Goal: Information Seeking & Learning: Learn about a topic

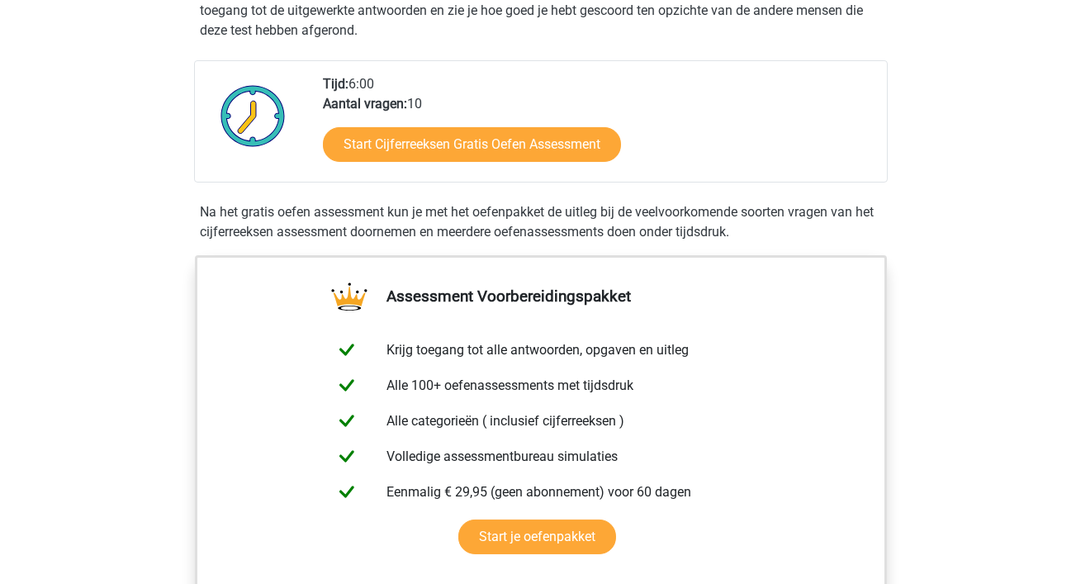
scroll to position [367, 0]
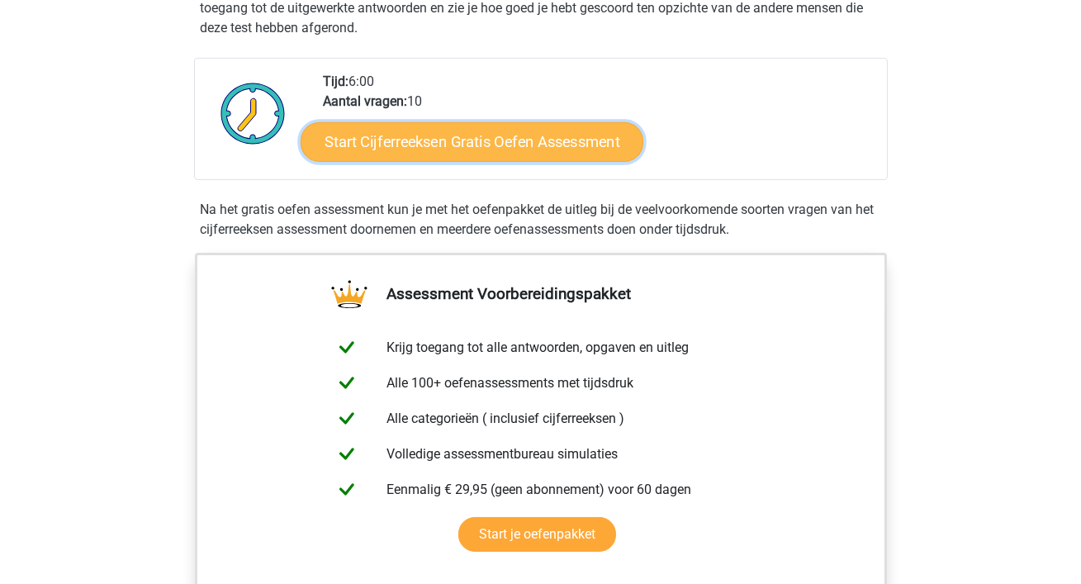
click at [490, 161] on link "Start Cijferreeksen Gratis Oefen Assessment" at bounding box center [472, 141] width 343 height 40
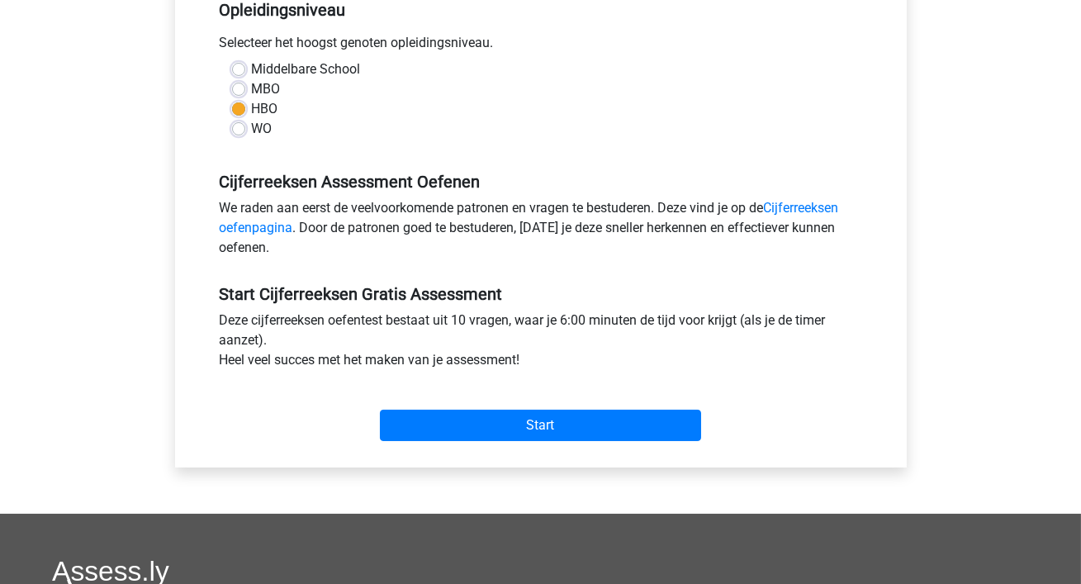
scroll to position [363, 0]
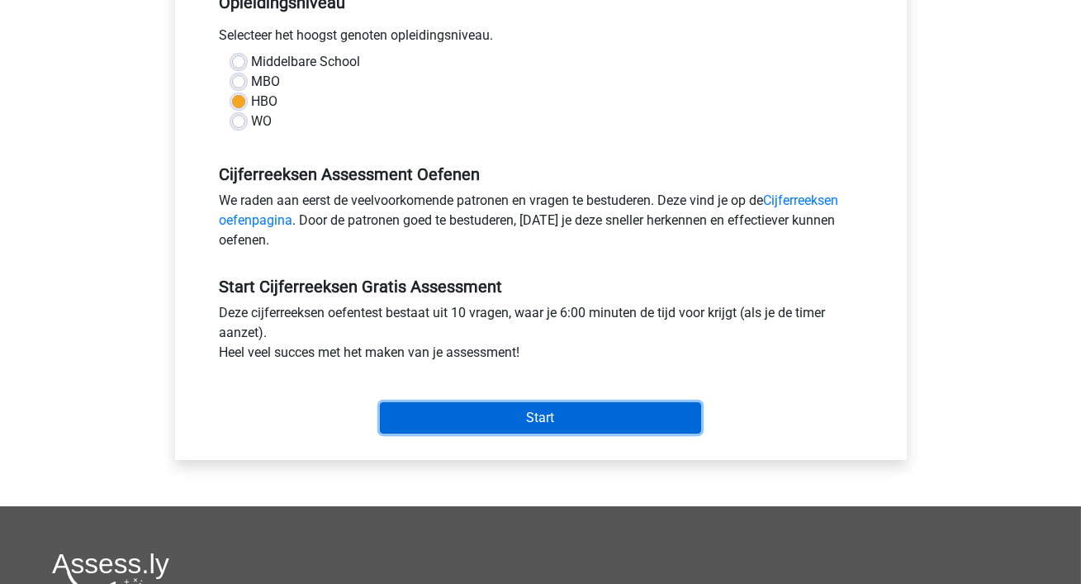
click at [484, 407] on input "Start" at bounding box center [540, 417] width 321 height 31
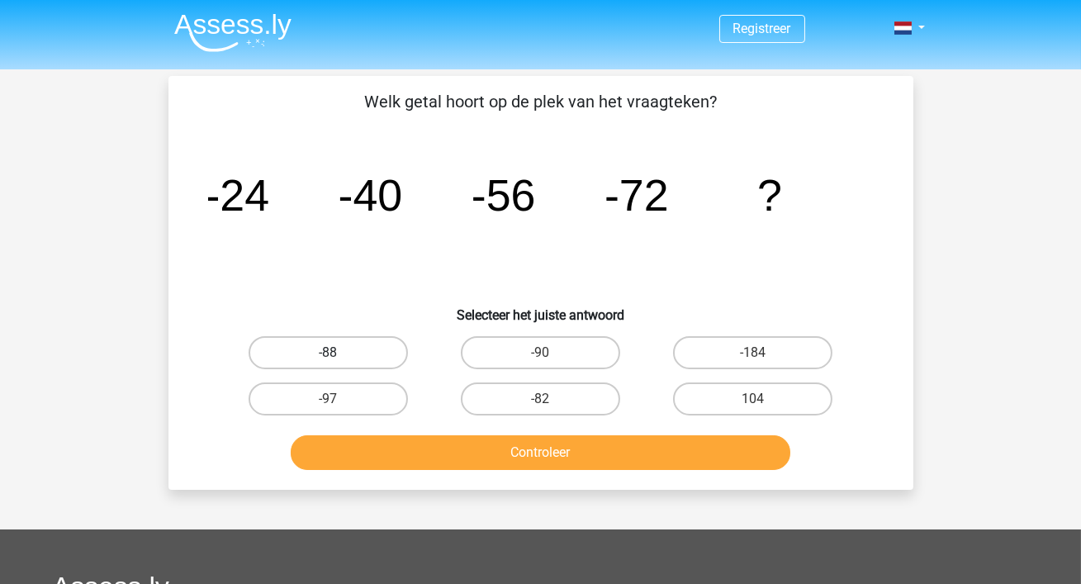
click at [336, 350] on label "-88" at bounding box center [328, 352] width 159 height 33
click at [336, 353] on input "-88" at bounding box center [333, 358] width 11 height 11
radio input "true"
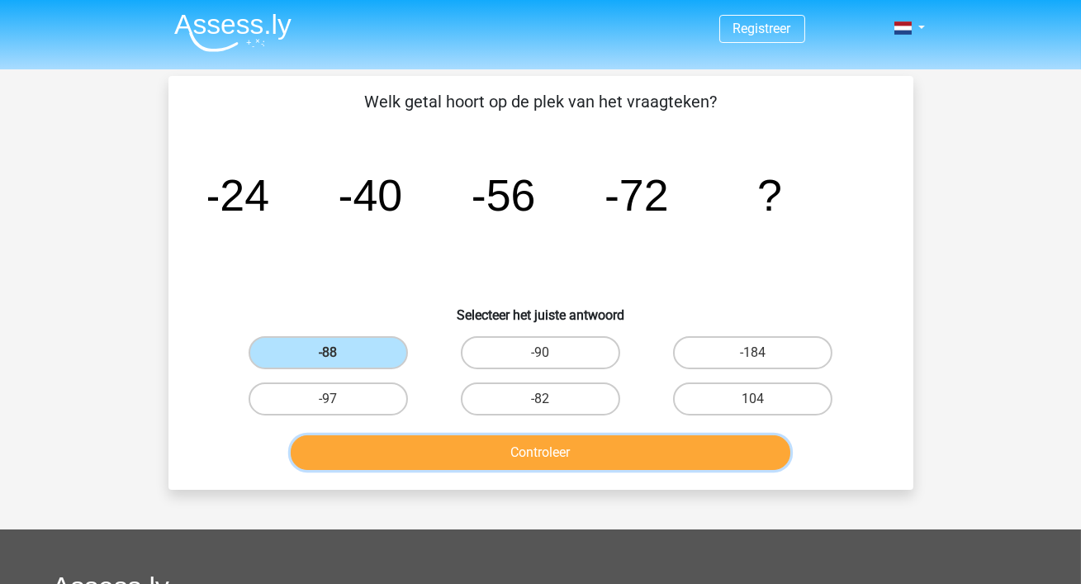
click at [599, 459] on button "Controleer" at bounding box center [541, 452] width 500 height 35
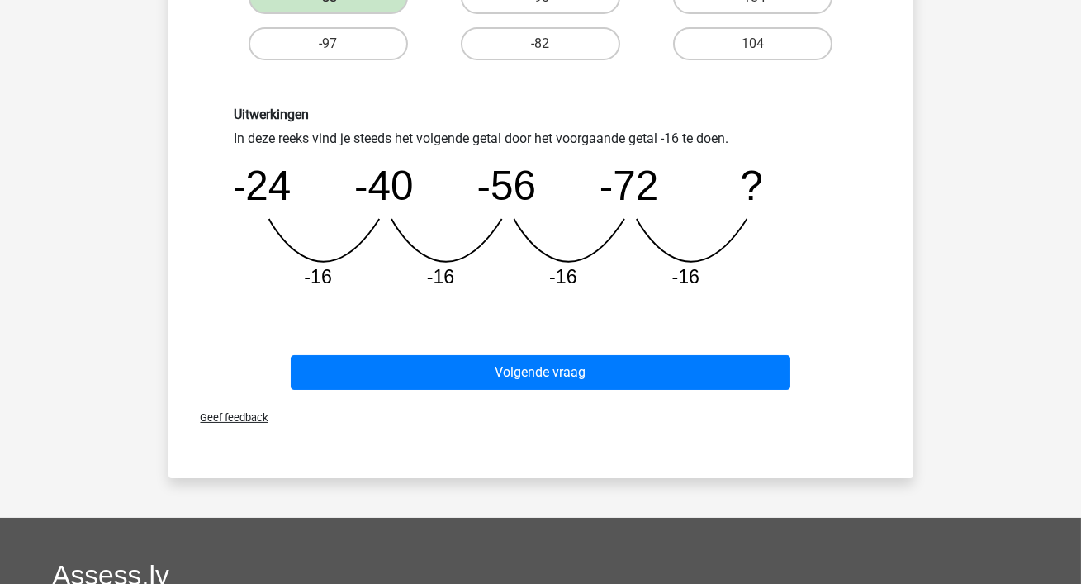
scroll to position [363, 0]
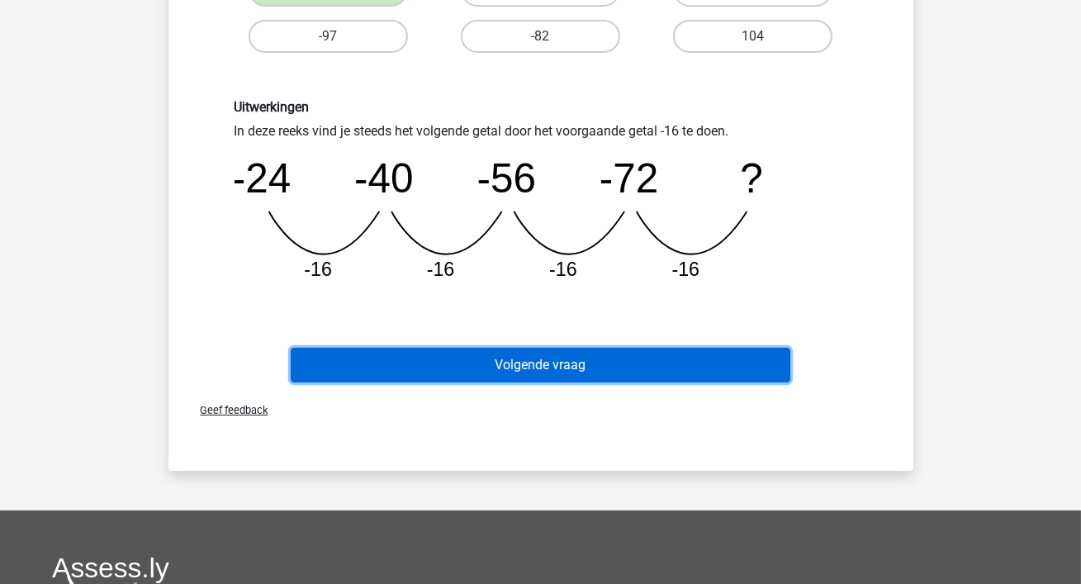
click at [573, 366] on button "Volgende vraag" at bounding box center [541, 365] width 500 height 35
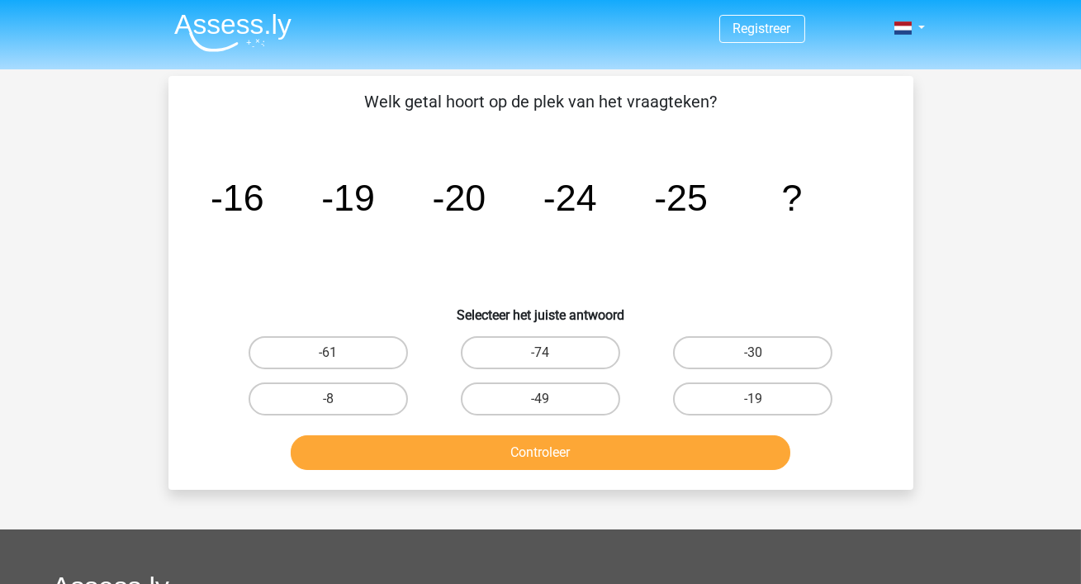
scroll to position [0, 0]
click at [754, 359] on input "-30" at bounding box center [758, 358] width 11 height 11
radio input "true"
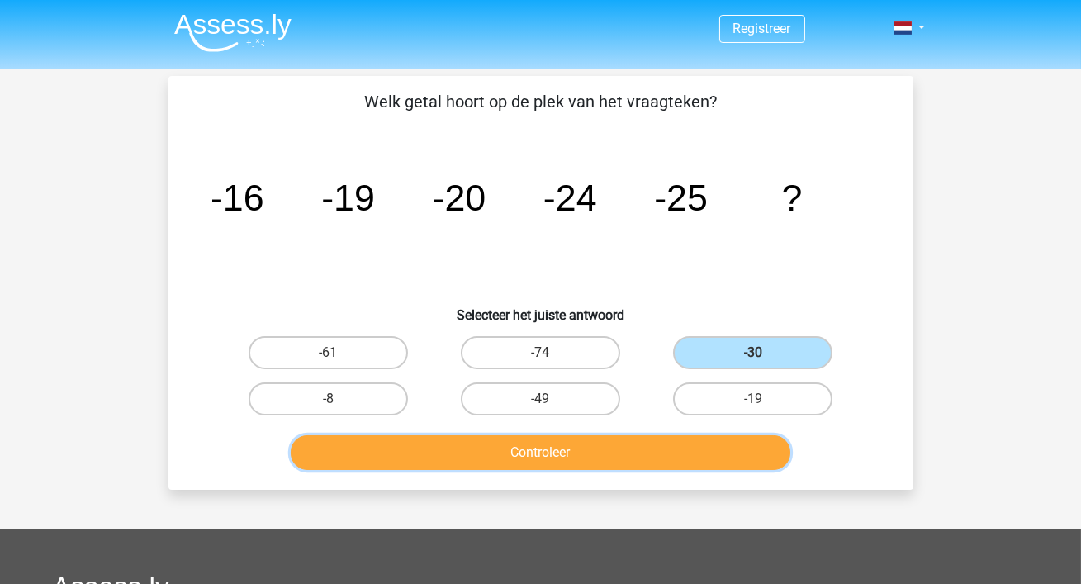
click at [619, 447] on button "Controleer" at bounding box center [541, 452] width 500 height 35
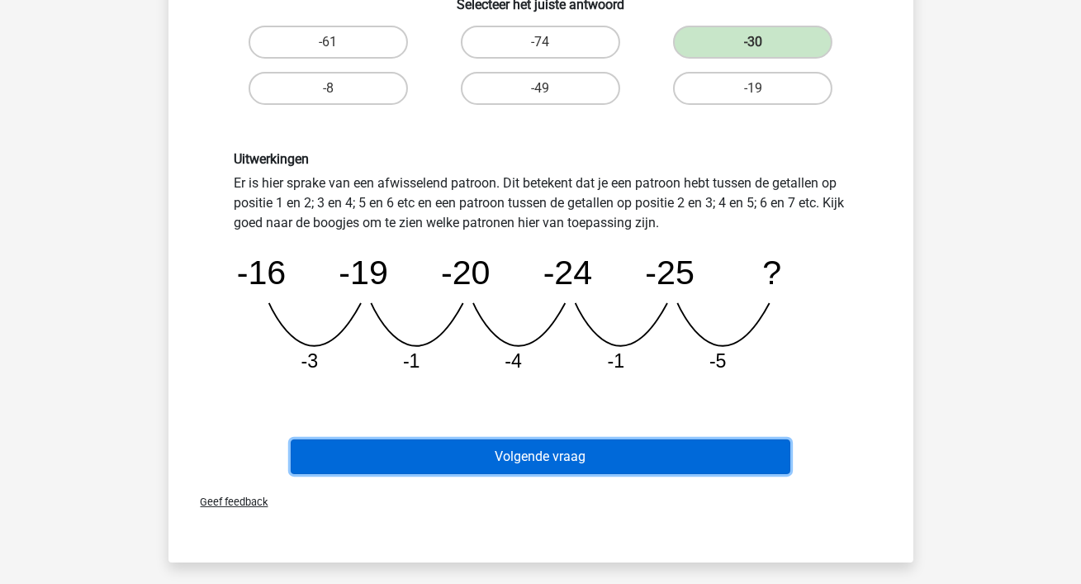
click at [551, 465] on button "Volgende vraag" at bounding box center [541, 457] width 500 height 35
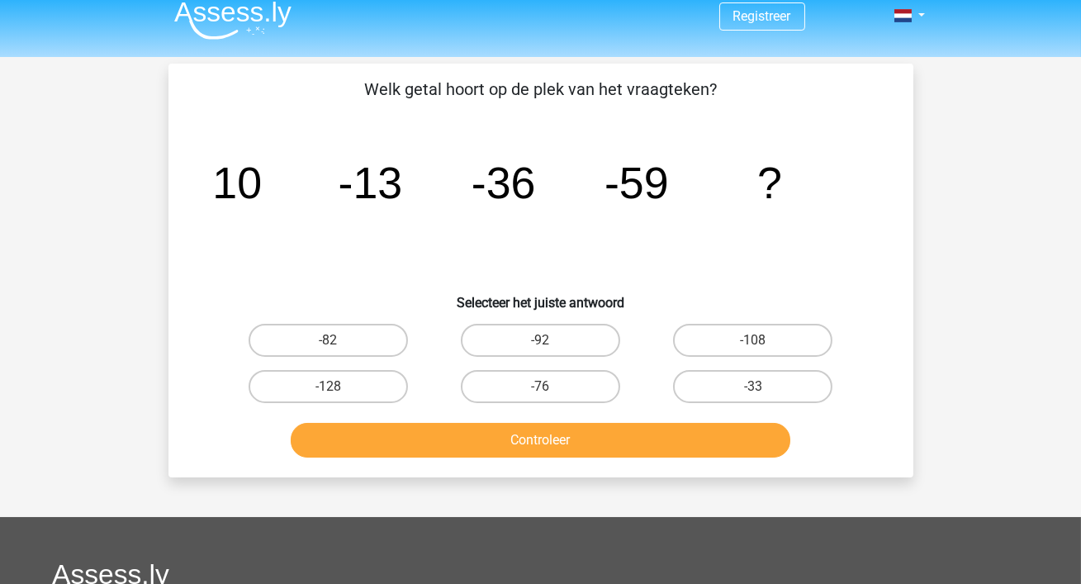
scroll to position [12, 0]
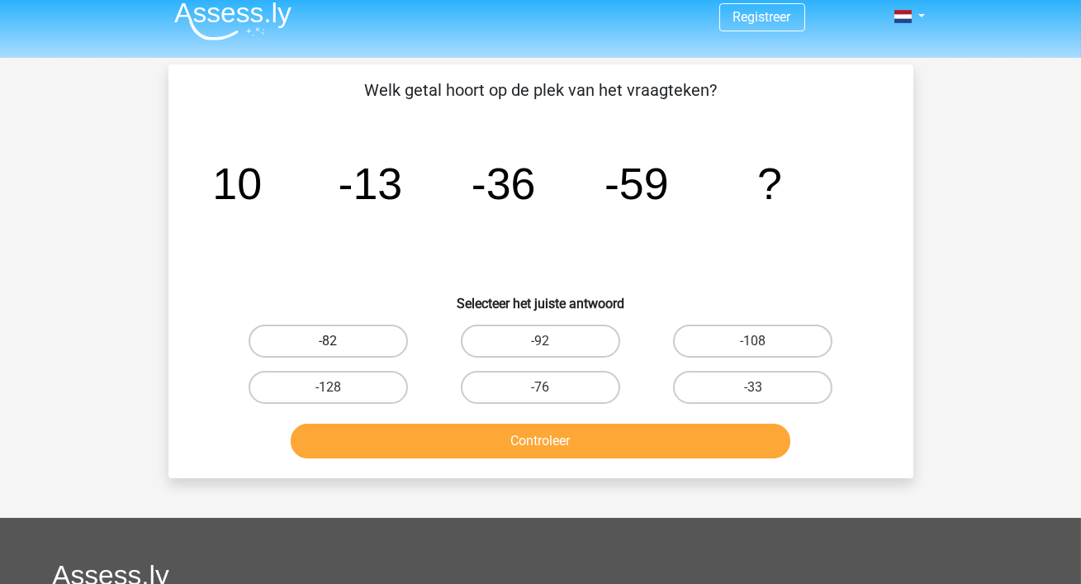
click at [301, 332] on label "-82" at bounding box center [328, 341] width 159 height 33
click at [328, 341] on input "-82" at bounding box center [333, 346] width 11 height 11
radio input "true"
click at [476, 458] on div "Controleer" at bounding box center [541, 444] width 638 height 41
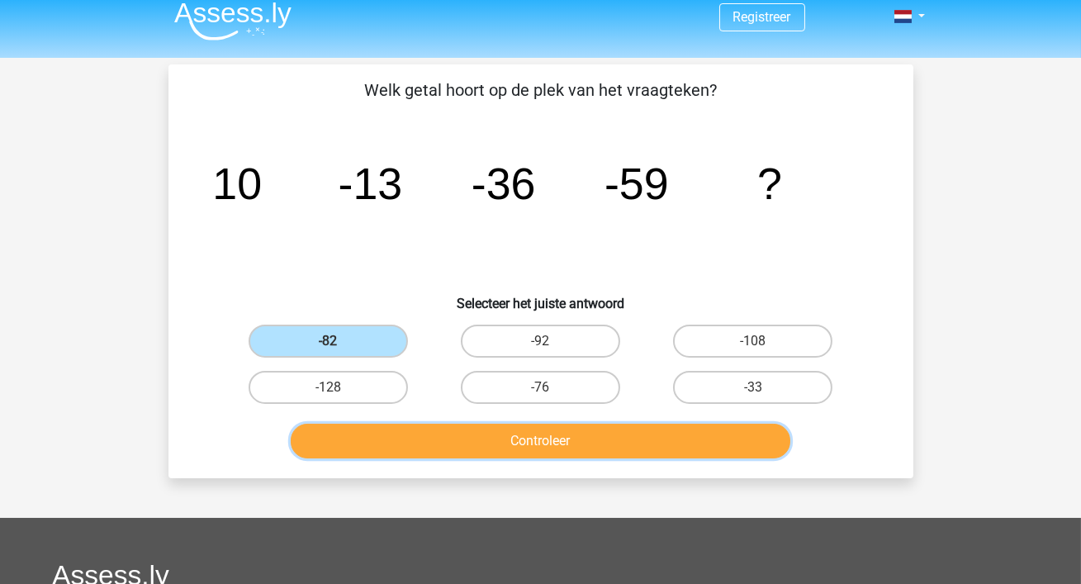
click at [466, 442] on button "Controleer" at bounding box center [541, 441] width 500 height 35
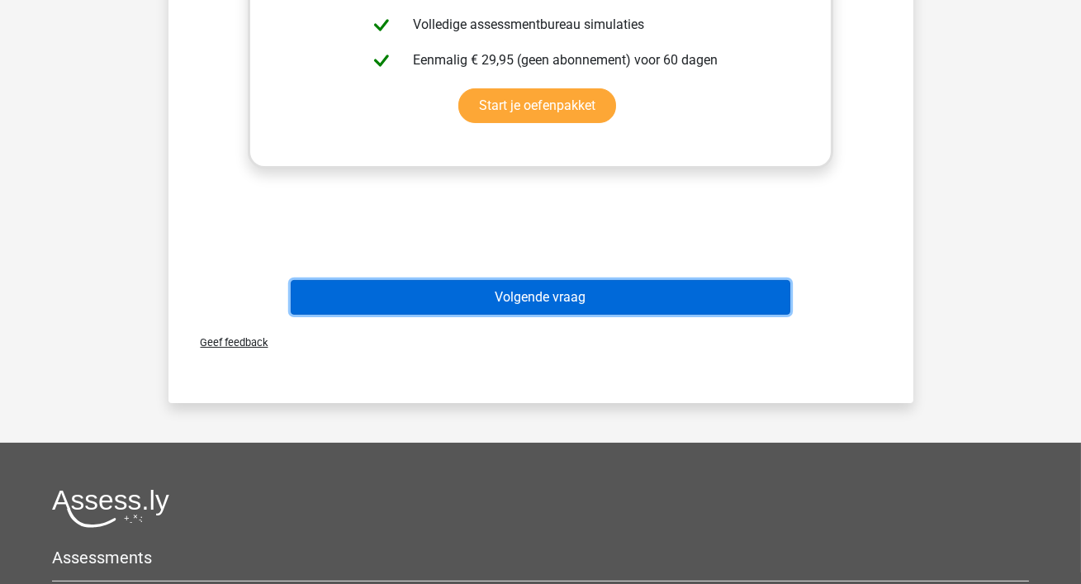
click at [529, 301] on button "Volgende vraag" at bounding box center [541, 297] width 500 height 35
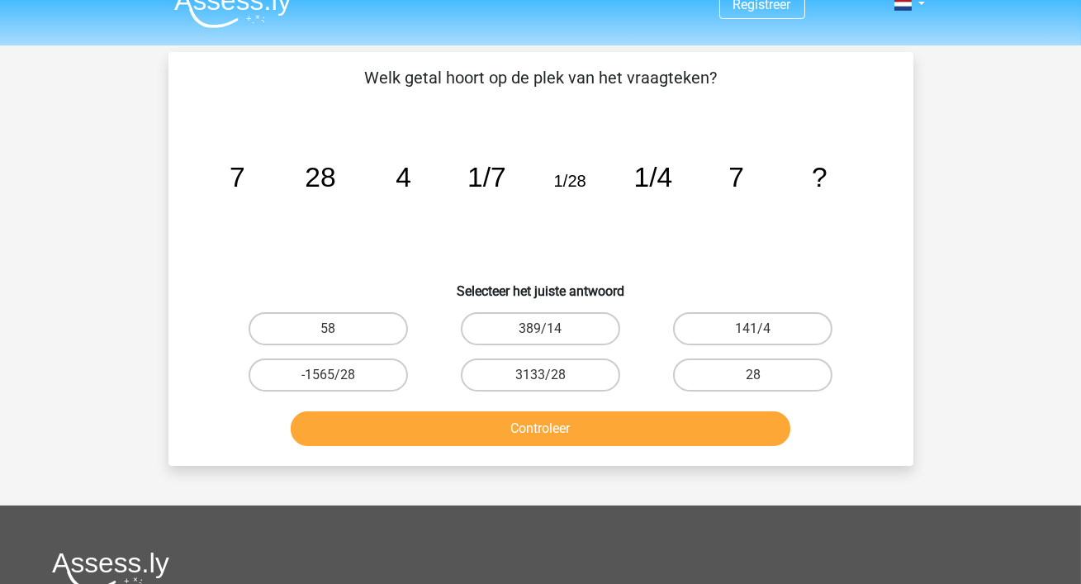
scroll to position [21, 0]
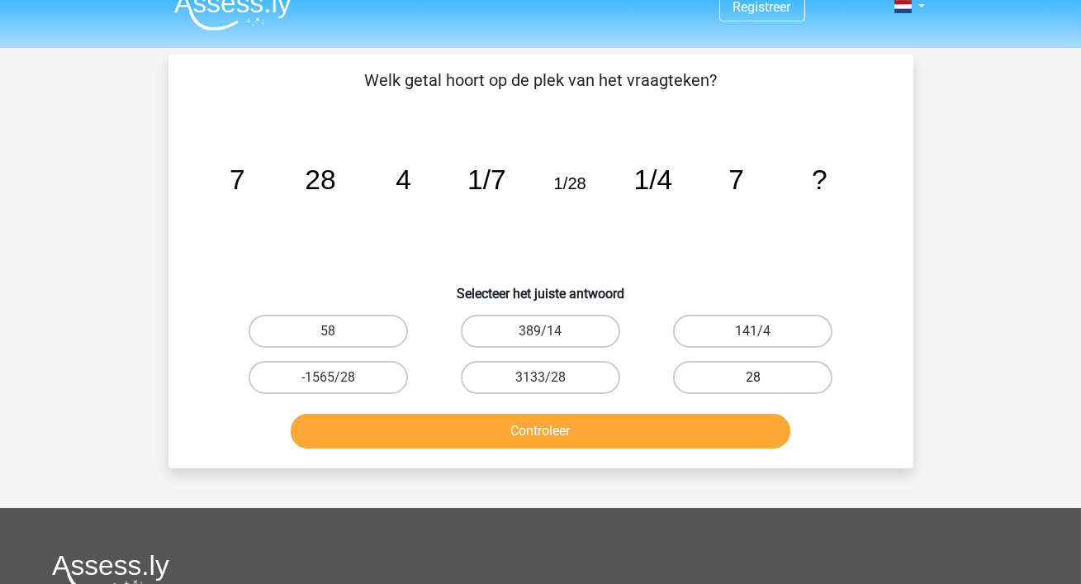
click at [721, 373] on label "28" at bounding box center [752, 377] width 159 height 33
click at [753, 378] on input "28" at bounding box center [758, 383] width 11 height 11
radio input "true"
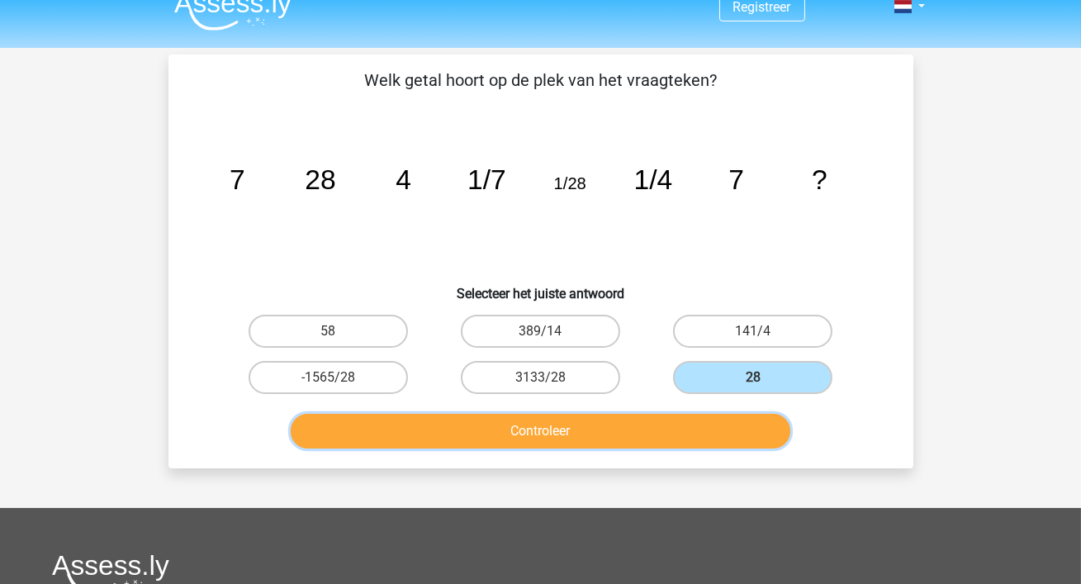
click at [606, 431] on button "Controleer" at bounding box center [541, 431] width 500 height 35
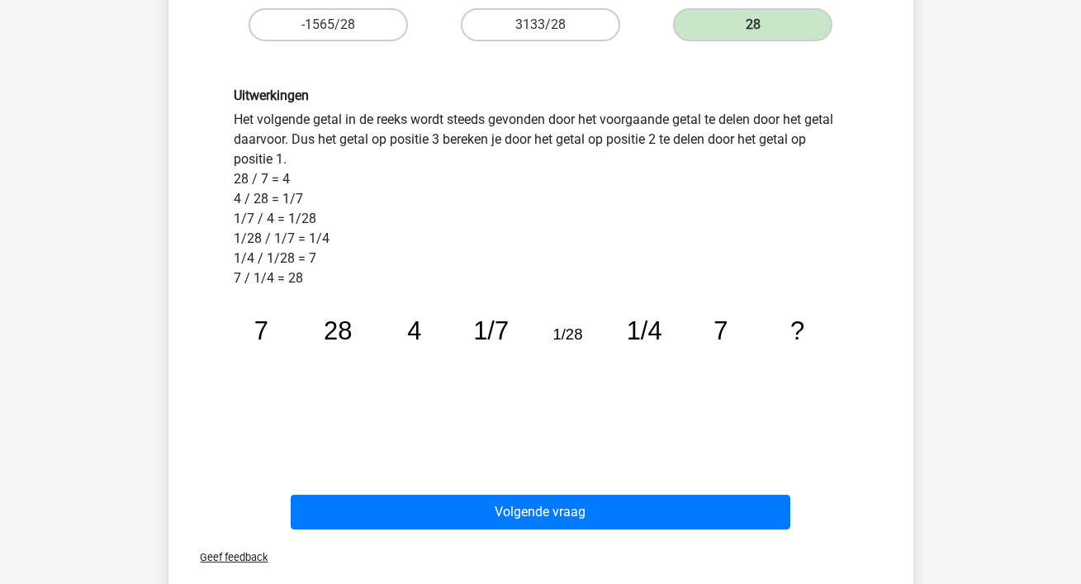
scroll to position [384, 0]
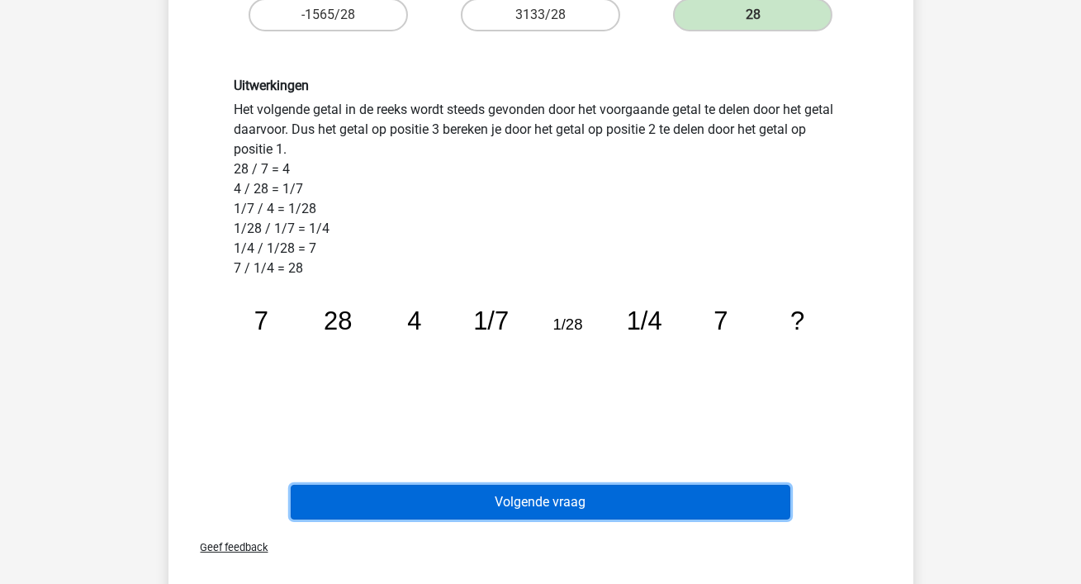
click at [612, 499] on button "Volgende vraag" at bounding box center [541, 502] width 500 height 35
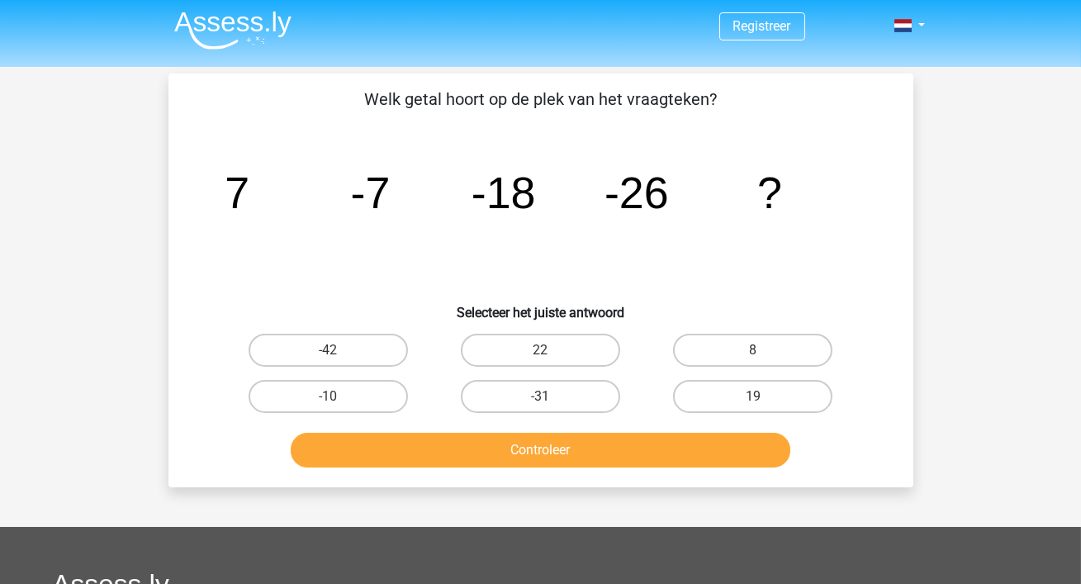
scroll to position [0, 0]
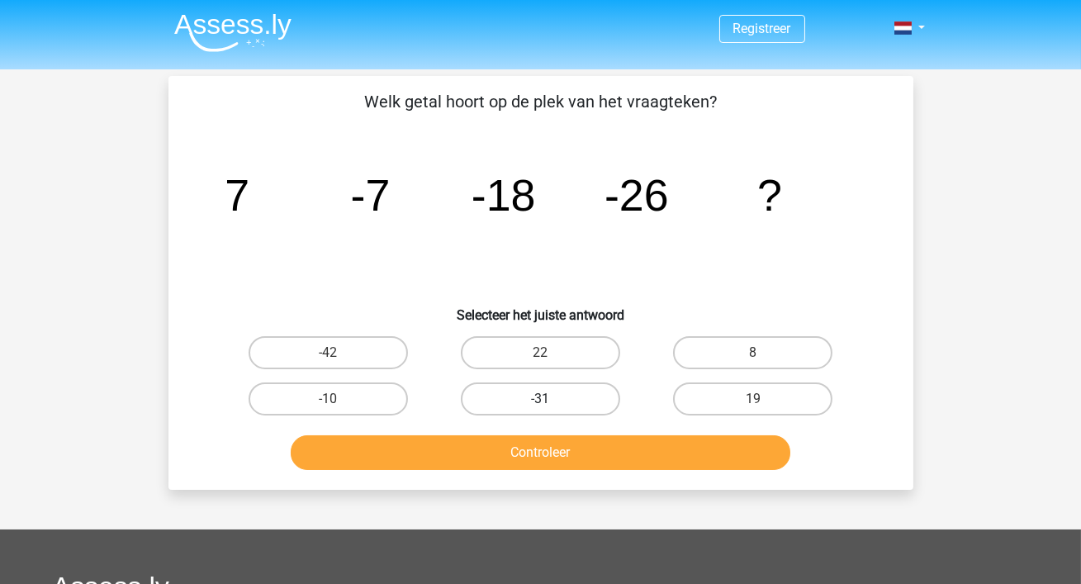
click at [570, 406] on label "-31" at bounding box center [540, 399] width 159 height 33
click at [551, 406] on input "-31" at bounding box center [545, 404] width 11 height 11
radio input "true"
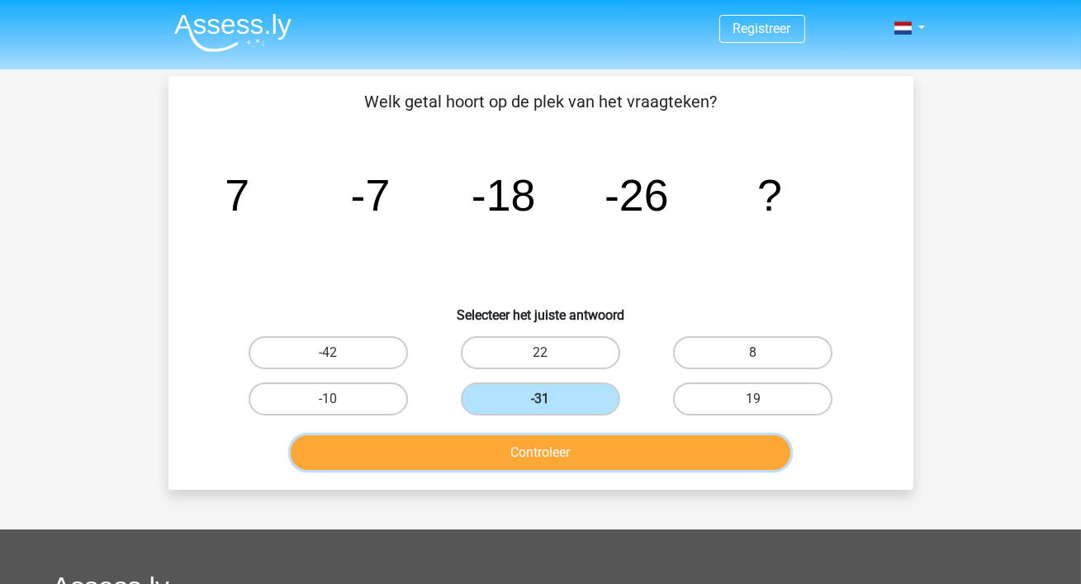
click at [525, 466] on button "Controleer" at bounding box center [541, 452] width 500 height 35
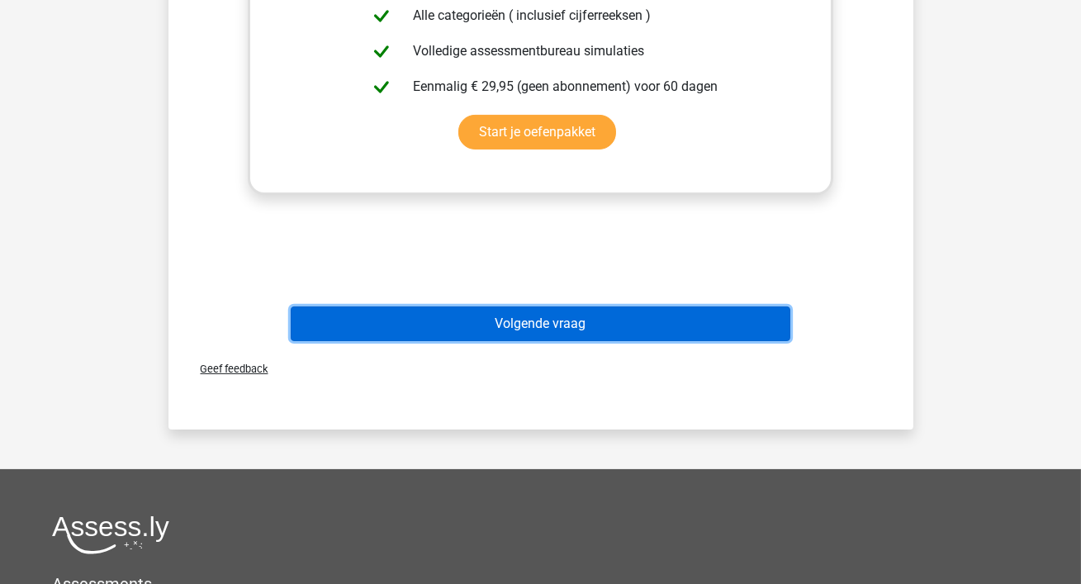
click at [544, 327] on button "Volgende vraag" at bounding box center [541, 324] width 500 height 35
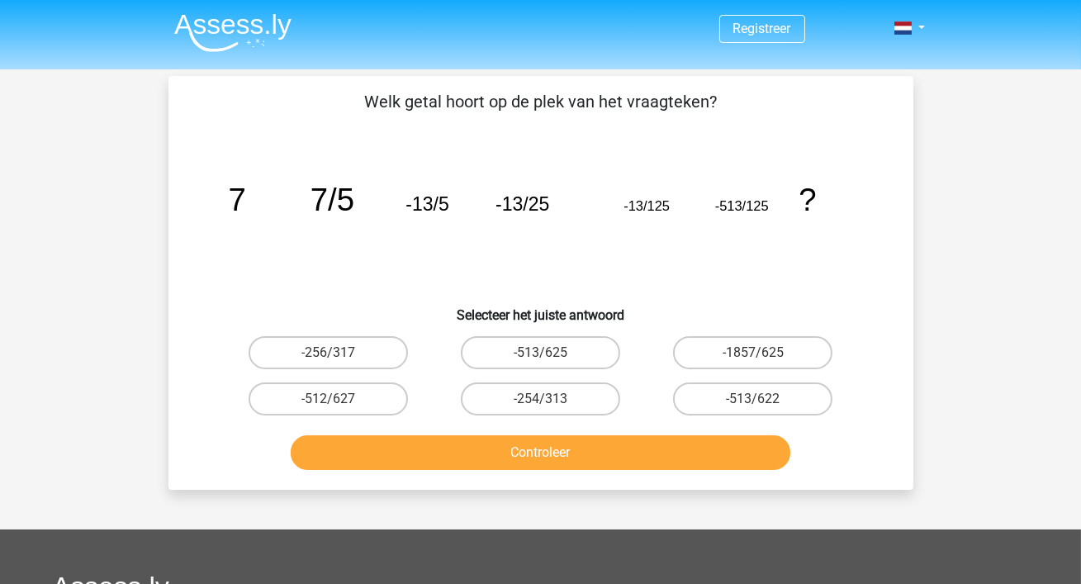
click at [1009, 45] on header "Registreer Nederlands English" at bounding box center [540, 34] width 1081 height 69
click at [579, 348] on label "-513/625" at bounding box center [540, 352] width 159 height 33
click at [551, 353] on input "-513/625" at bounding box center [545, 358] width 11 height 11
radio input "true"
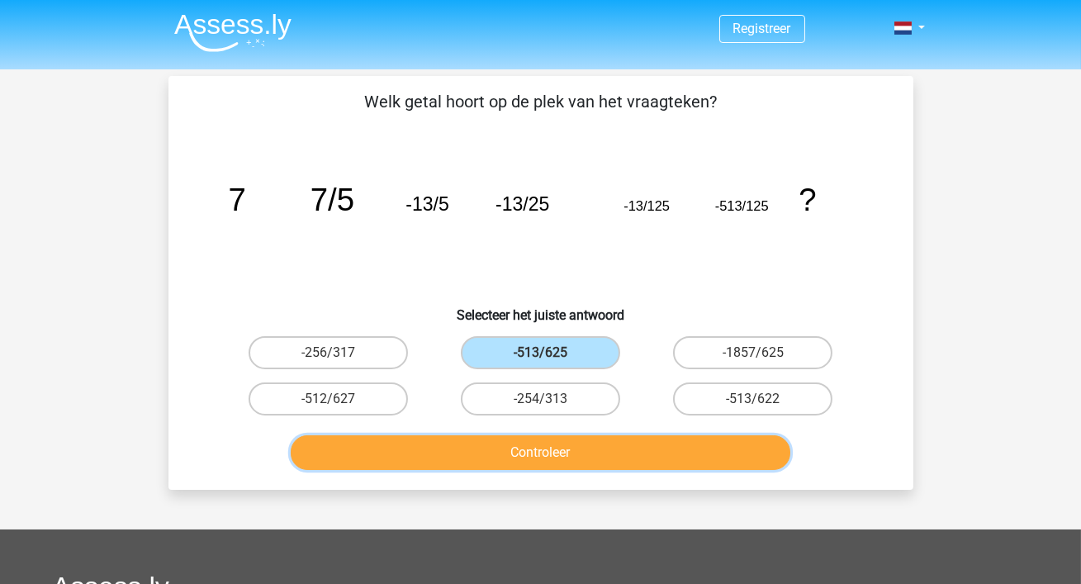
click at [615, 447] on button "Controleer" at bounding box center [541, 452] width 500 height 35
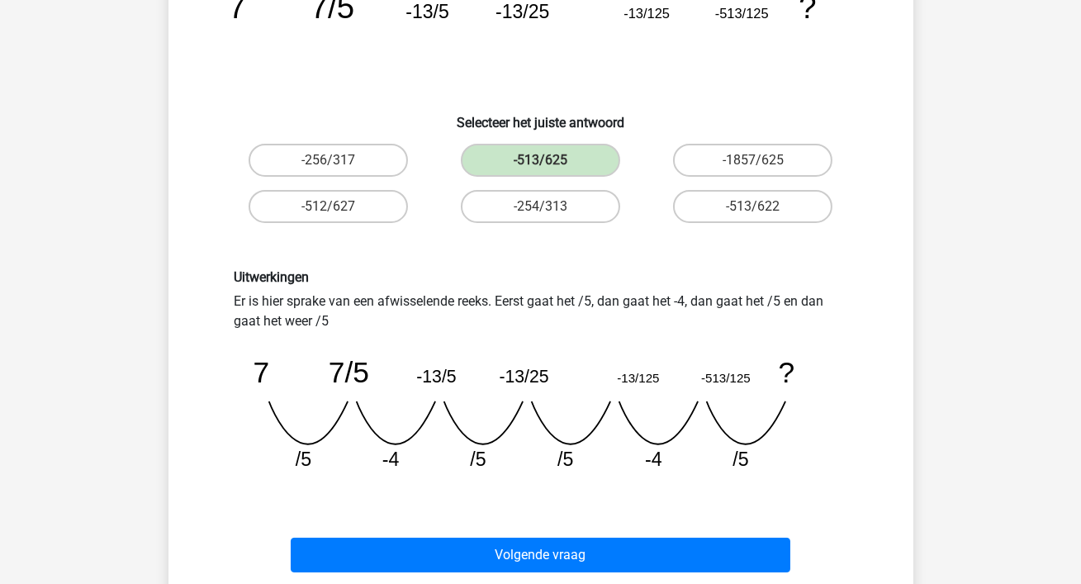
scroll to position [195, 0]
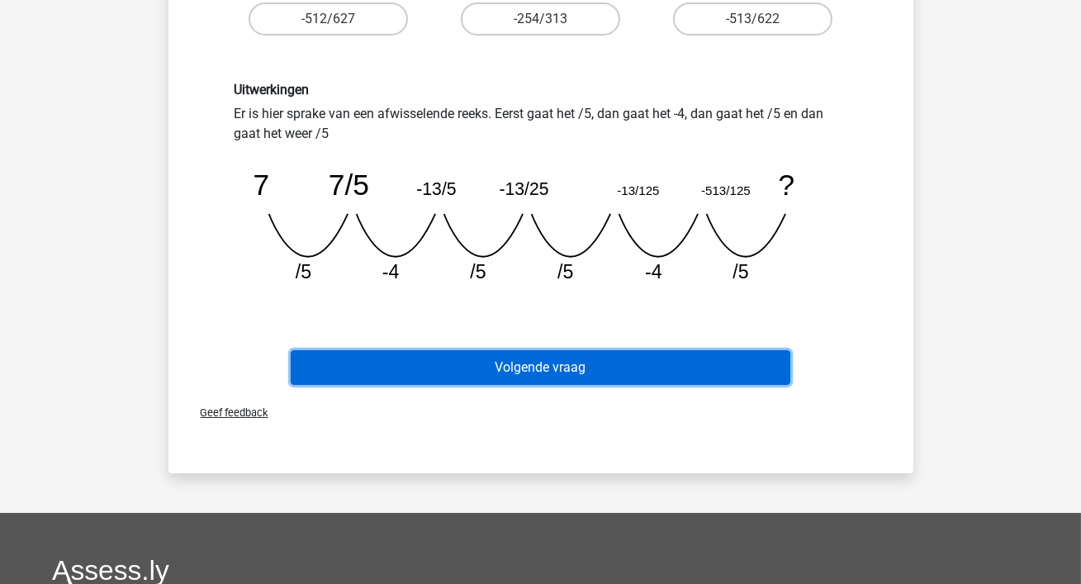
click at [476, 368] on button "Volgende vraag" at bounding box center [541, 367] width 500 height 35
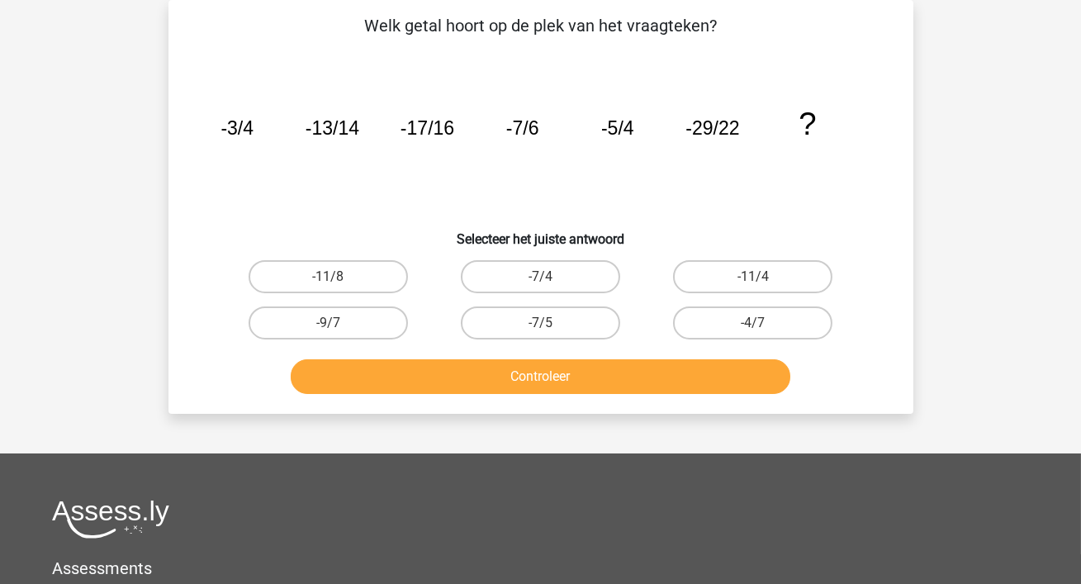
scroll to position [0, 0]
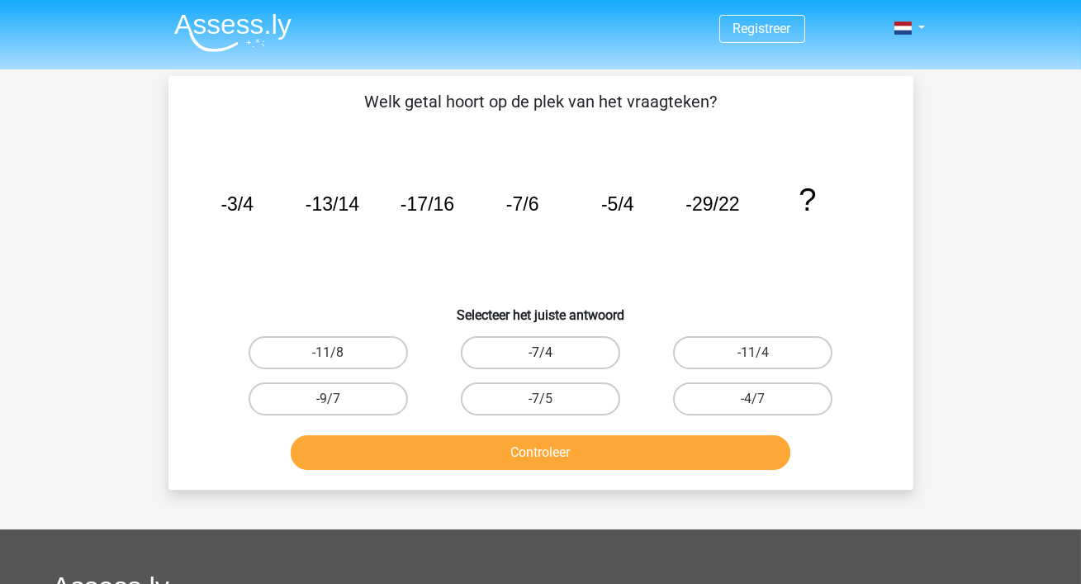
click at [533, 360] on label "-7/4" at bounding box center [540, 352] width 159 height 33
click at [540, 360] on input "-7/4" at bounding box center [545, 358] width 11 height 11
radio input "true"
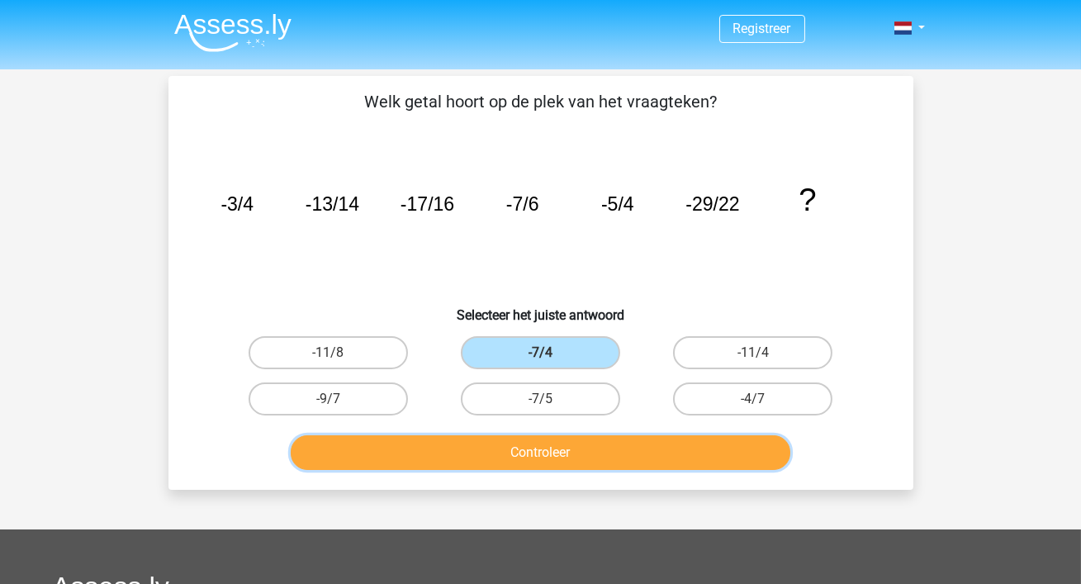
click at [577, 459] on button "Controleer" at bounding box center [541, 452] width 500 height 35
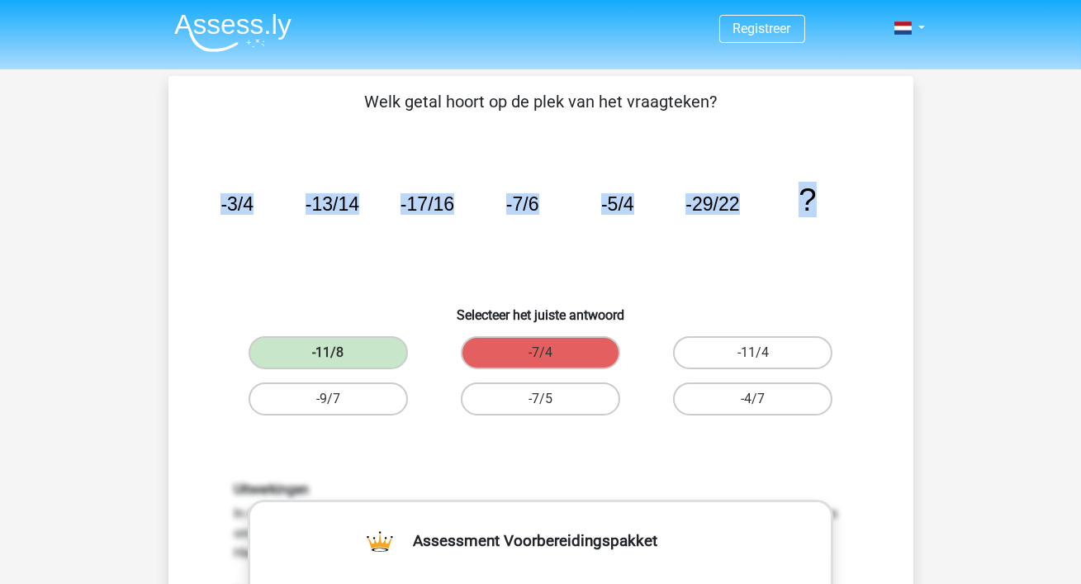
drag, startPoint x: 220, startPoint y: 202, endPoint x: 963, endPoint y: 205, distance: 743.6
copy g "-3/4 -13/14 -17/16 -7/6 -5/4 -29/22 ?"
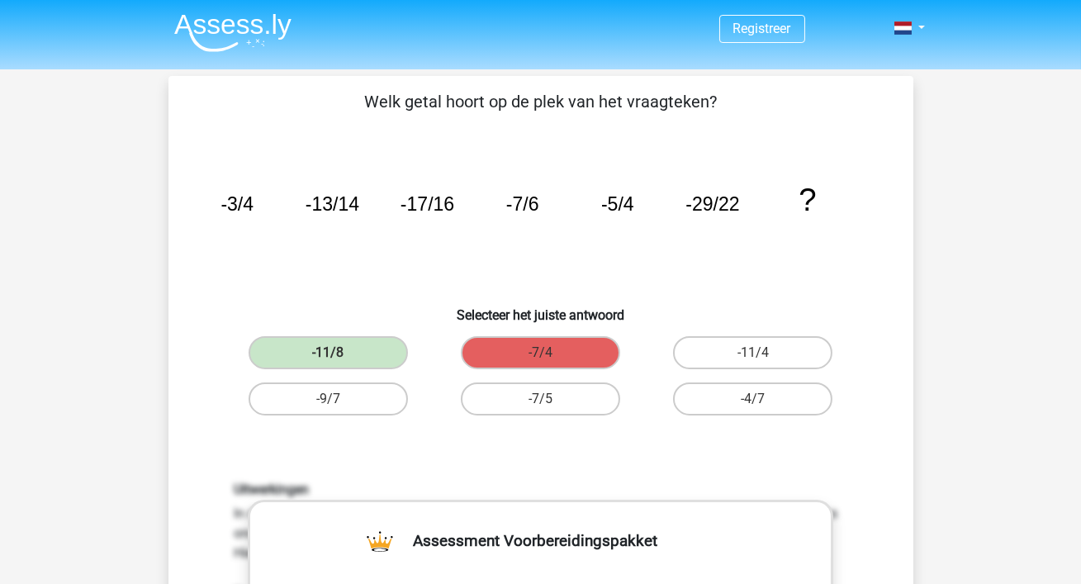
click at [651, 122] on div "Welk getal hoort op de plek van het vraagteken? image/svg+xml -3/4 -13/14 -17/1…" at bounding box center [541, 567] width 732 height 956
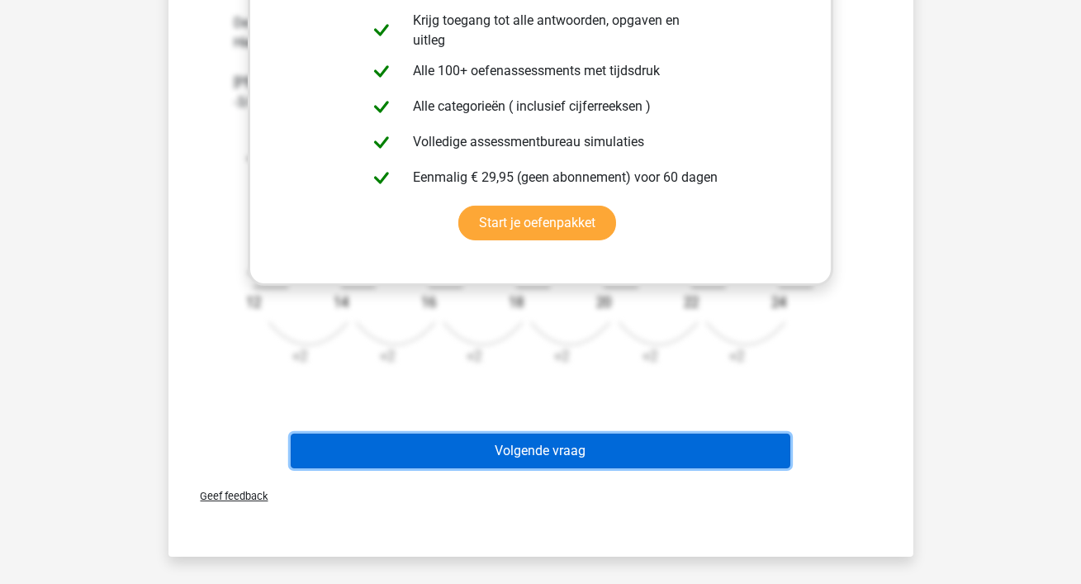
click at [588, 447] on button "Volgende vraag" at bounding box center [541, 451] width 500 height 35
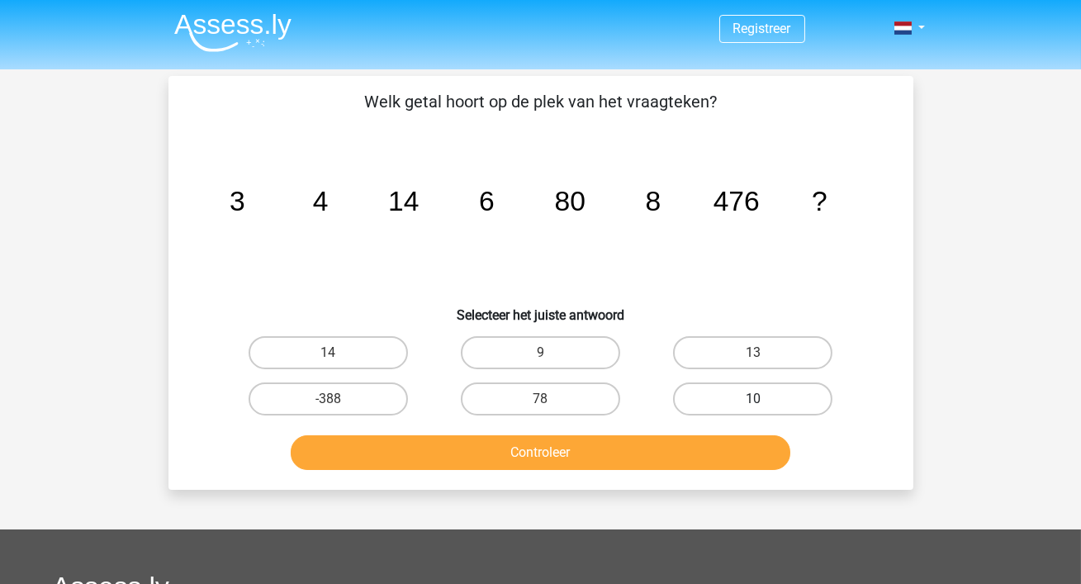
click at [720, 402] on label "10" at bounding box center [752, 399] width 159 height 33
click at [753, 402] on input "10" at bounding box center [758, 404] width 11 height 11
radio input "true"
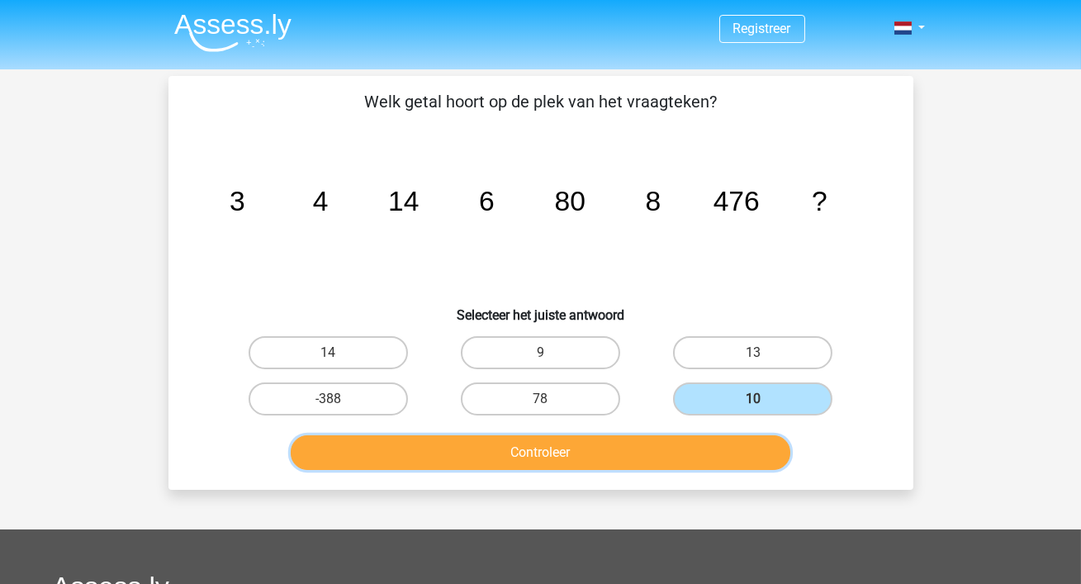
click at [620, 451] on button "Controleer" at bounding box center [541, 452] width 500 height 35
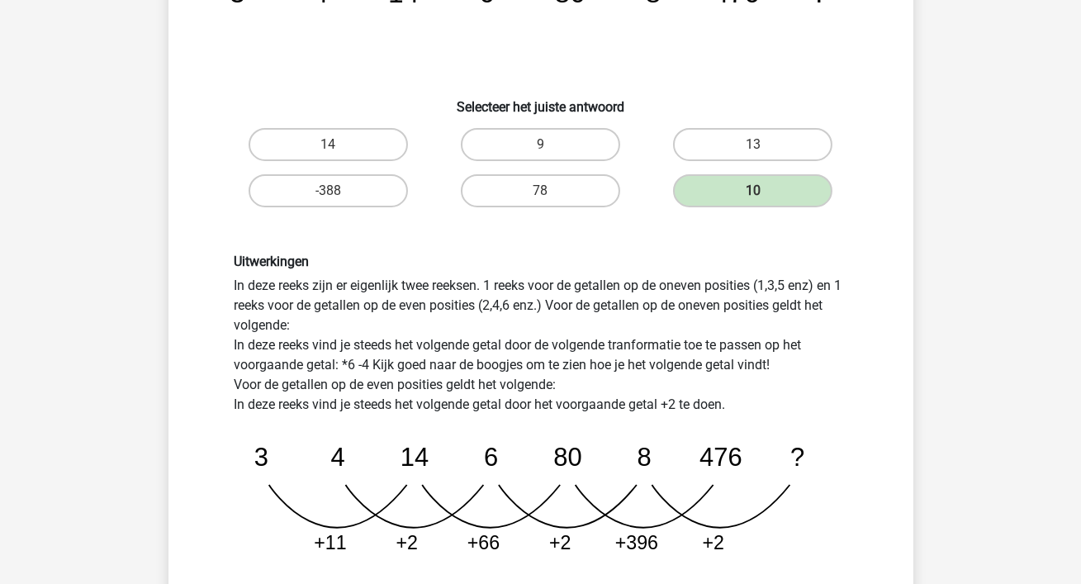
scroll to position [297, 0]
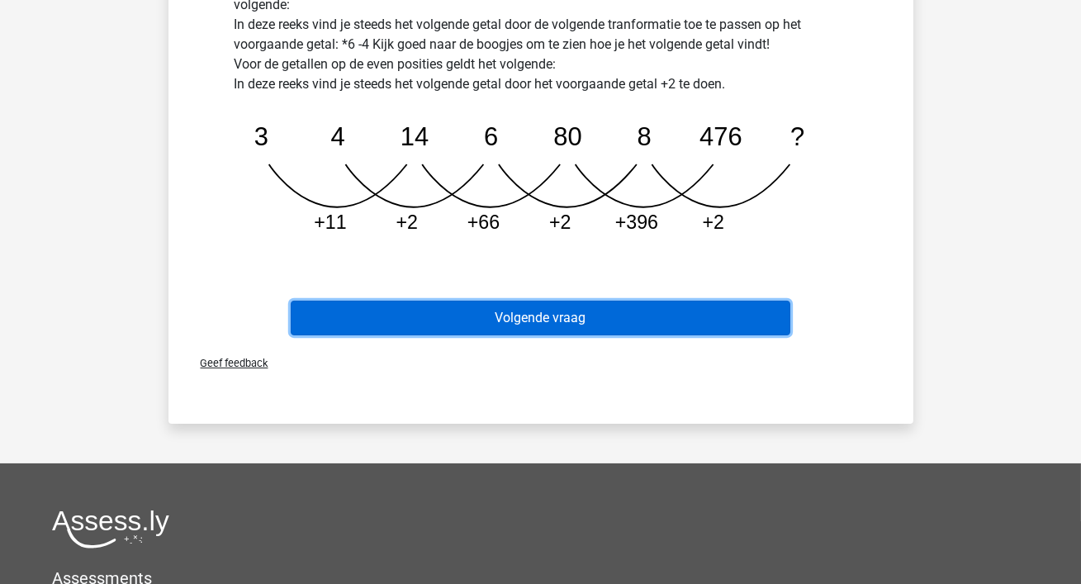
click at [588, 311] on button "Volgende vraag" at bounding box center [541, 318] width 500 height 35
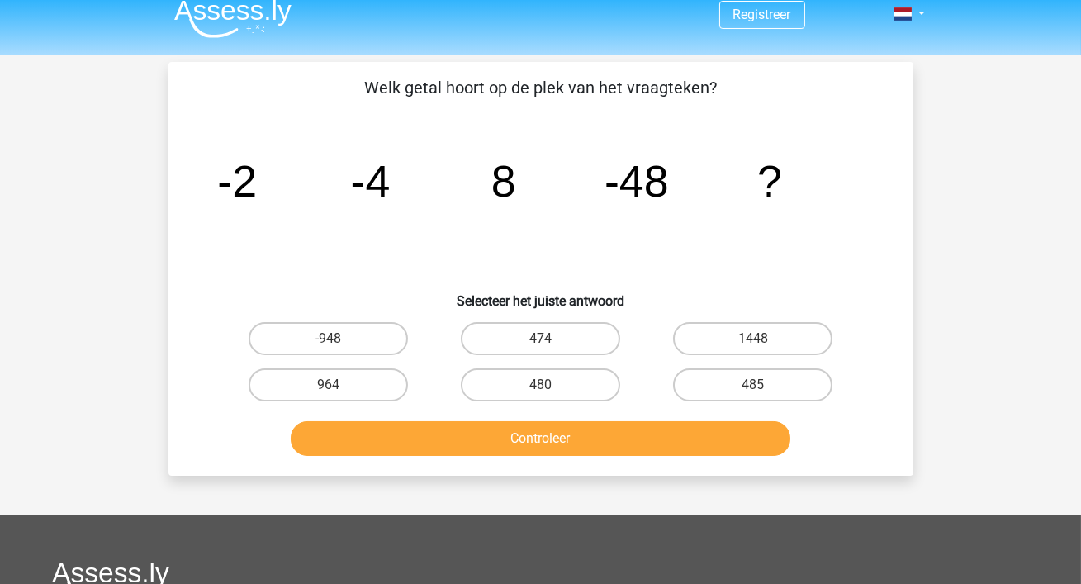
scroll to position [0, 0]
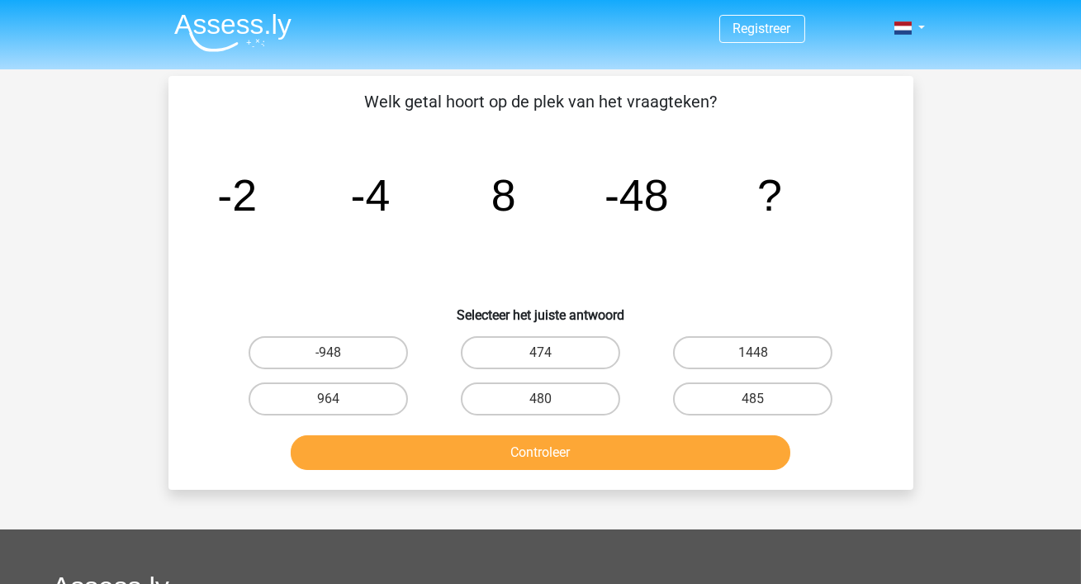
click at [544, 359] on input "474" at bounding box center [545, 358] width 11 height 11
radio input "true"
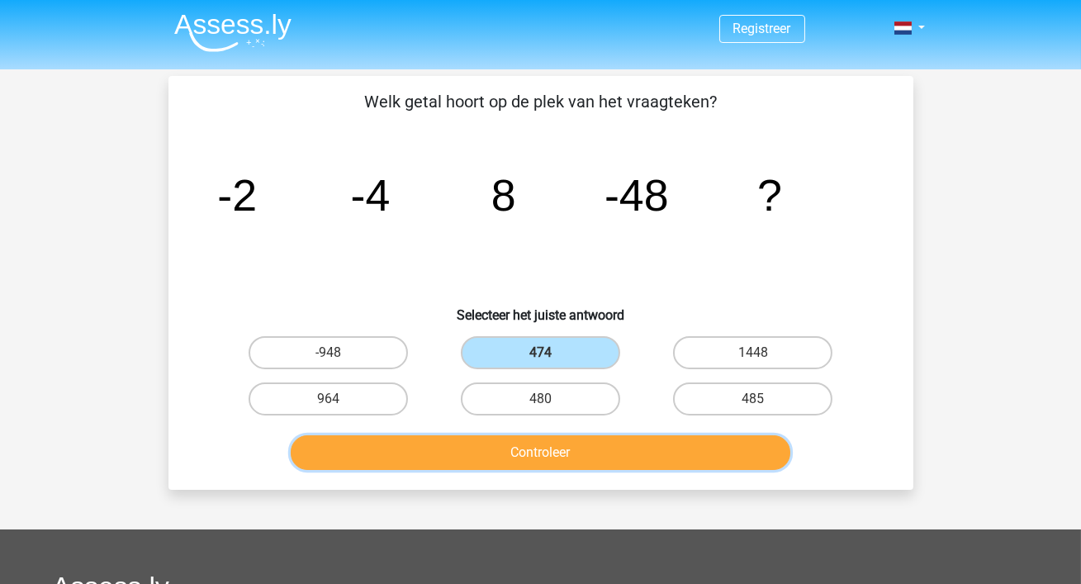
click at [552, 456] on button "Controleer" at bounding box center [541, 452] width 500 height 35
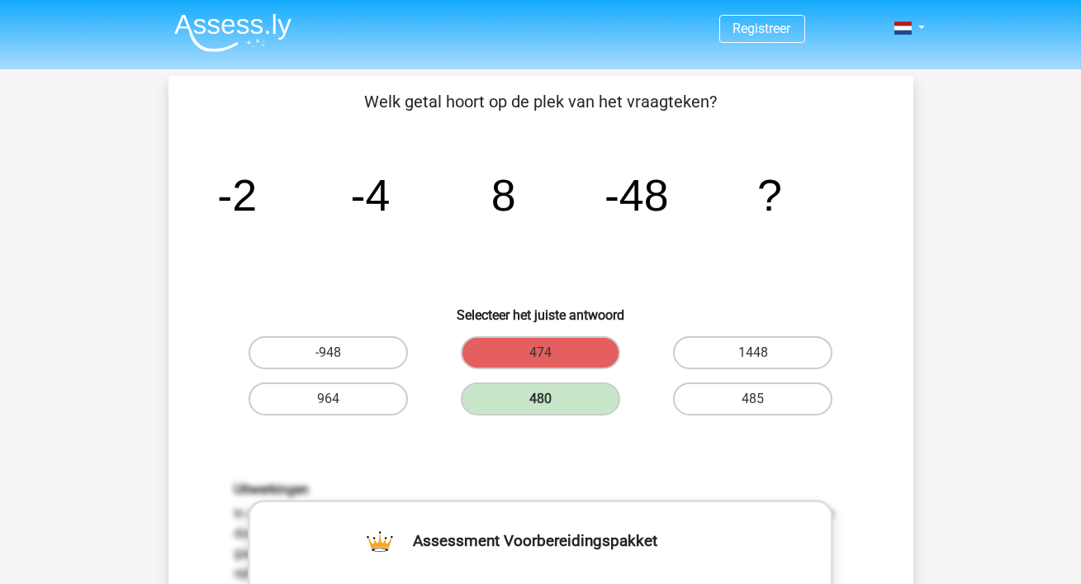
click at [510, 216] on tspan "8" at bounding box center [503, 195] width 25 height 50
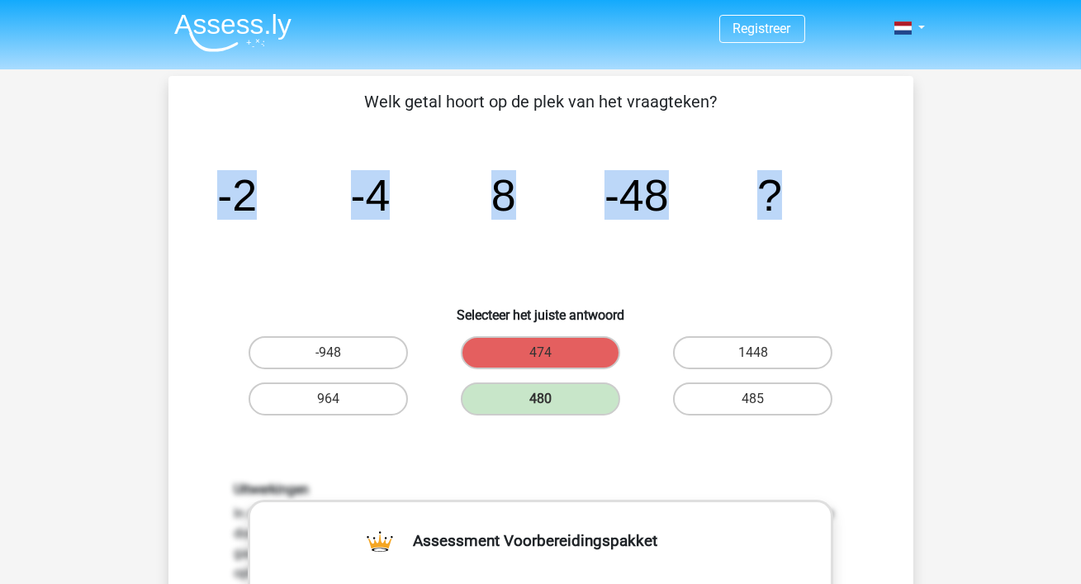
drag, startPoint x: 214, startPoint y: 195, endPoint x: 898, endPoint y: 185, distance: 684.1
click at [898, 185] on div "Welk getal hoort op de plek van het vraagteken? image/svg+xml -2 -4 8 -48 ? Sel…" at bounding box center [541, 549] width 732 height 920
copy g "-2 -4 8 -48 ?"
click at [584, 136] on icon "image/svg+xml -2 -4 8 -48 ?" at bounding box center [541, 210] width 666 height 167
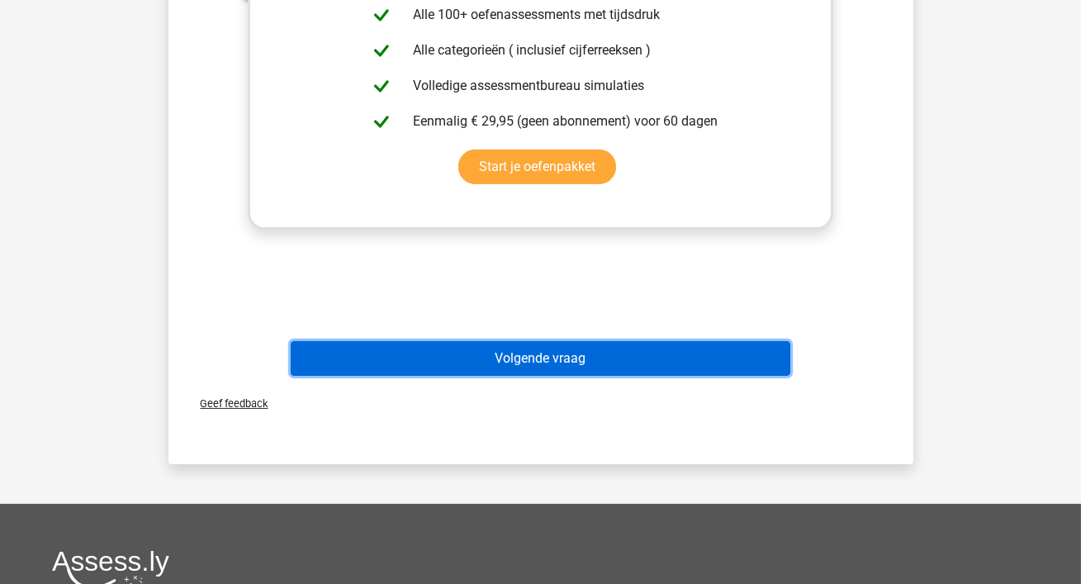
click at [550, 354] on button "Volgende vraag" at bounding box center [541, 358] width 500 height 35
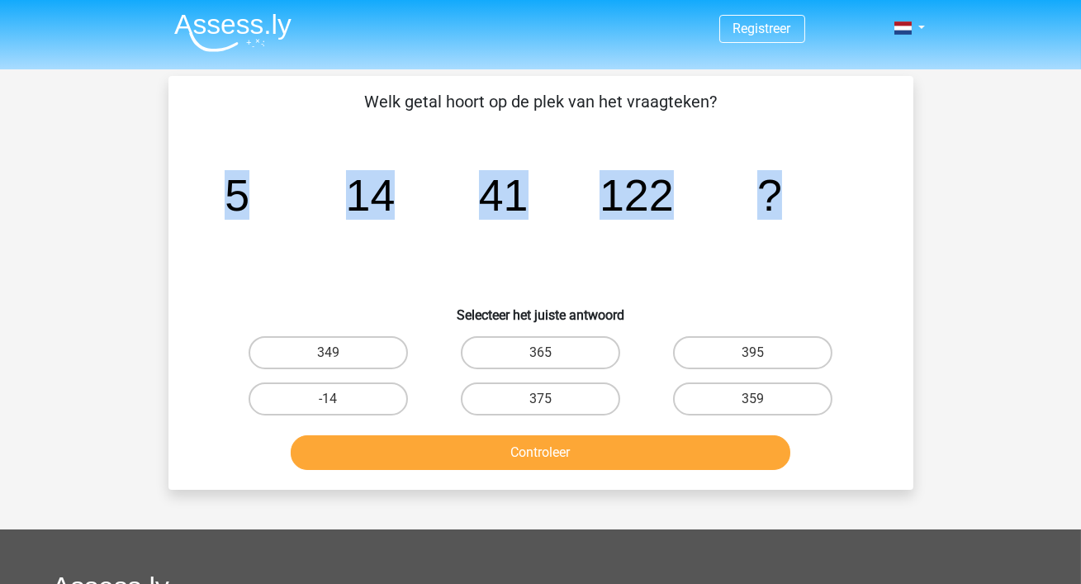
drag, startPoint x: 219, startPoint y: 190, endPoint x: 942, endPoint y: 192, distance: 722.9
click at [942, 192] on div "Registreer Nederlands English" at bounding box center [540, 483] width 1081 height 966
click at [777, 207] on tspan "?" at bounding box center [770, 195] width 25 height 50
drag, startPoint x: 587, startPoint y: 196, endPoint x: 225, endPoint y: 176, distance: 363.2
click at [225, 176] on icon "image/svg+xml 5 14 41 122 ?" at bounding box center [541, 210] width 666 height 167
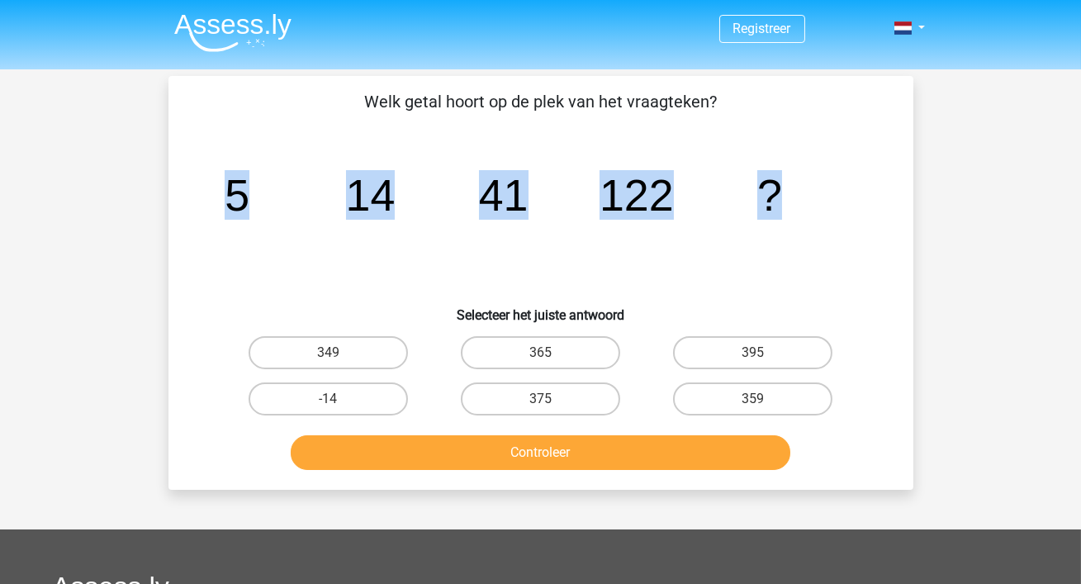
click at [225, 176] on tspan "5" at bounding box center [237, 195] width 25 height 50
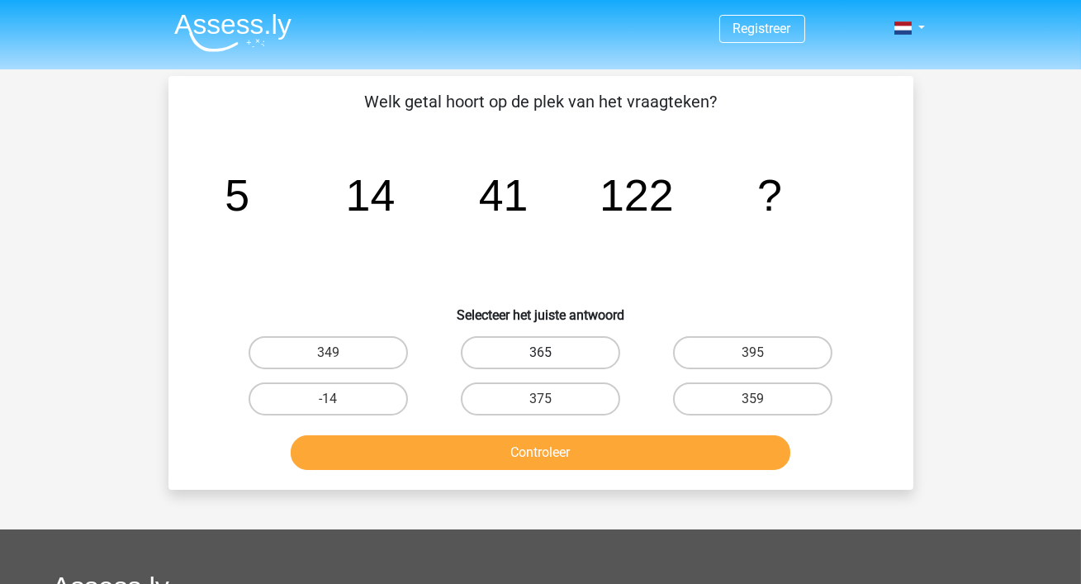
click at [529, 361] on label "365" at bounding box center [540, 352] width 159 height 33
click at [540, 361] on input "365" at bounding box center [545, 358] width 11 height 11
radio input "true"
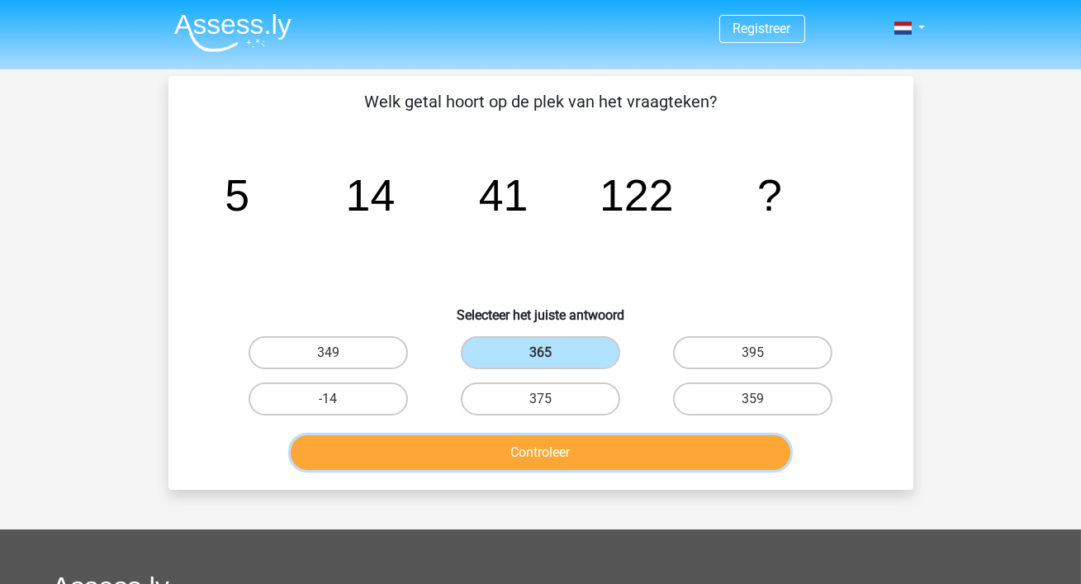
click at [582, 467] on button "Controleer" at bounding box center [541, 452] width 500 height 35
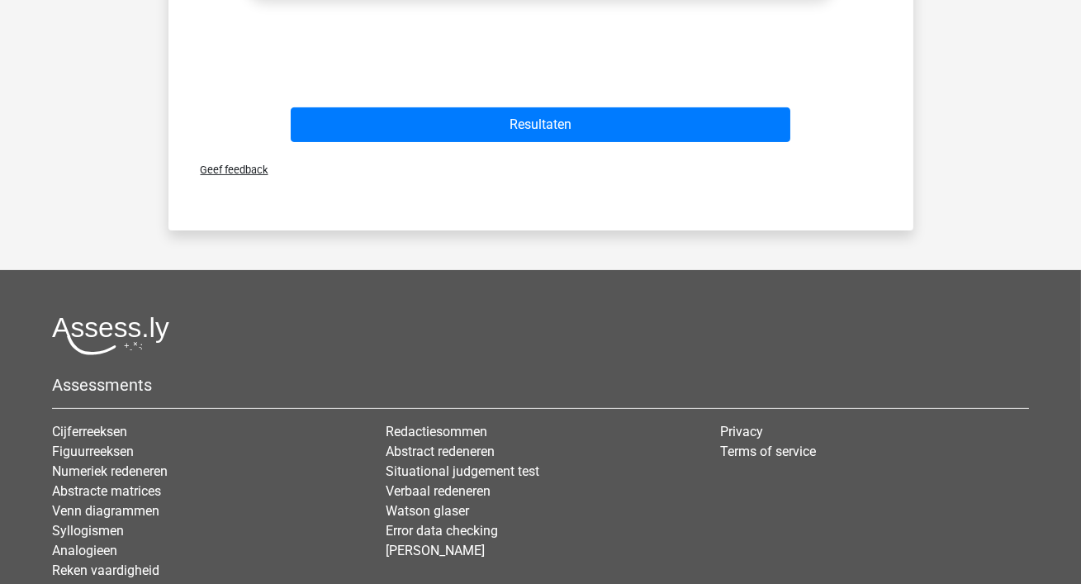
scroll to position [937, 0]
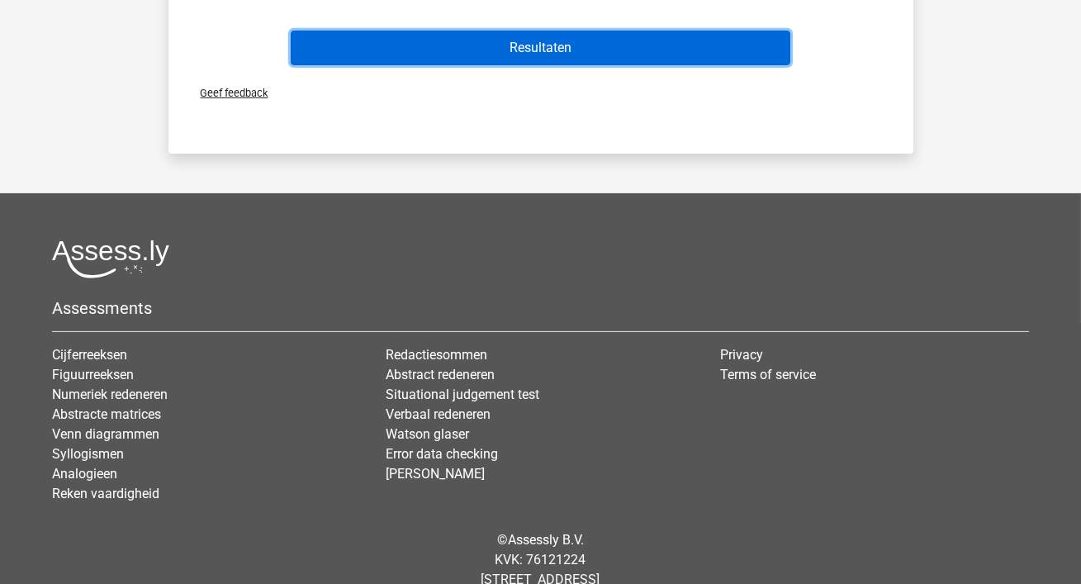
click at [607, 59] on button "Resultaten" at bounding box center [541, 48] width 500 height 35
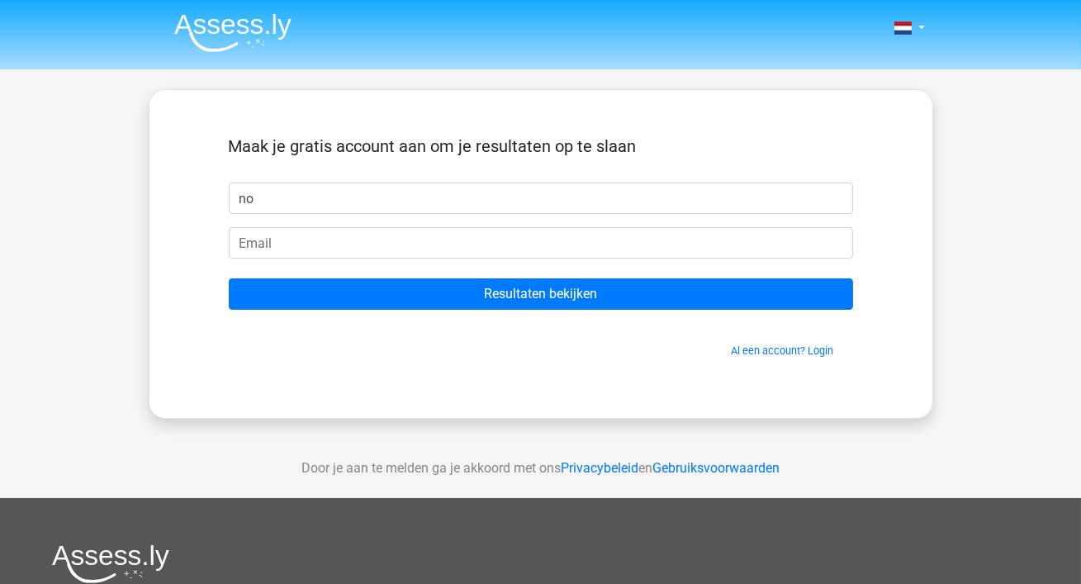
type input "no"
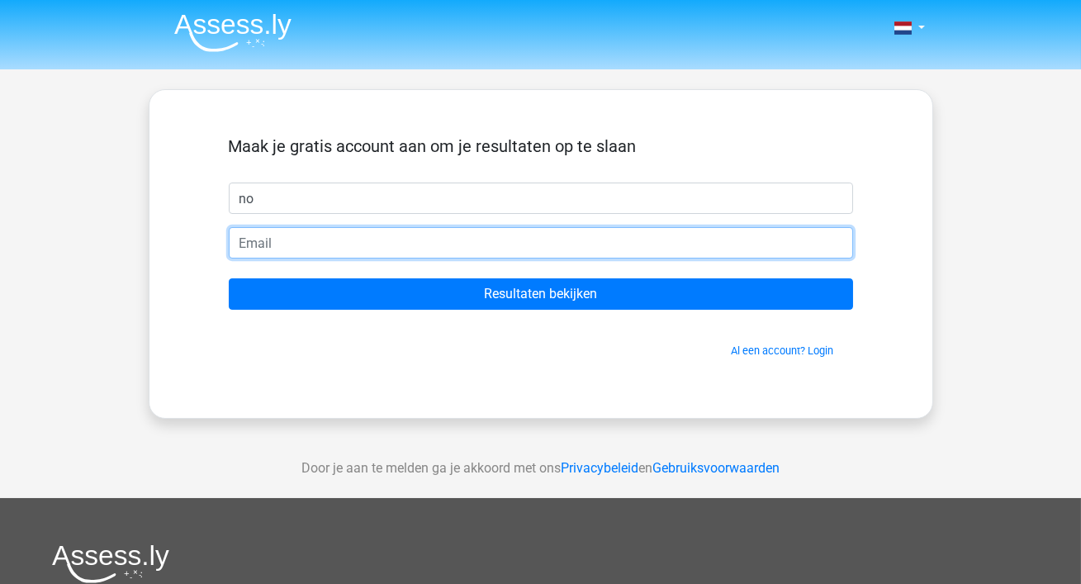
click at [346, 240] on input "email" at bounding box center [541, 242] width 625 height 31
type input "noelleschroevers@gmail.com"
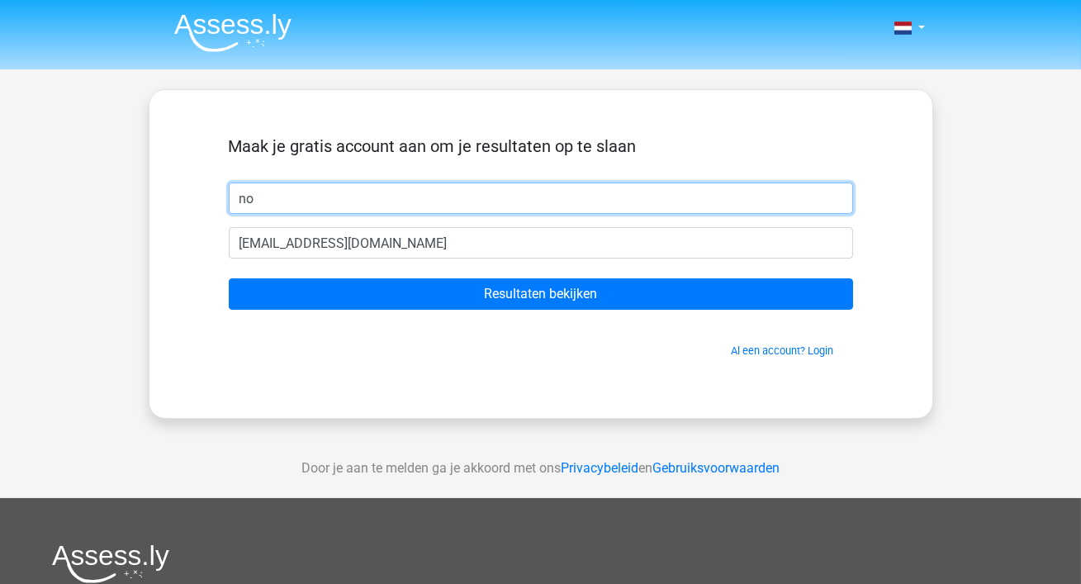
click at [305, 201] on input "no" at bounding box center [541, 198] width 625 height 31
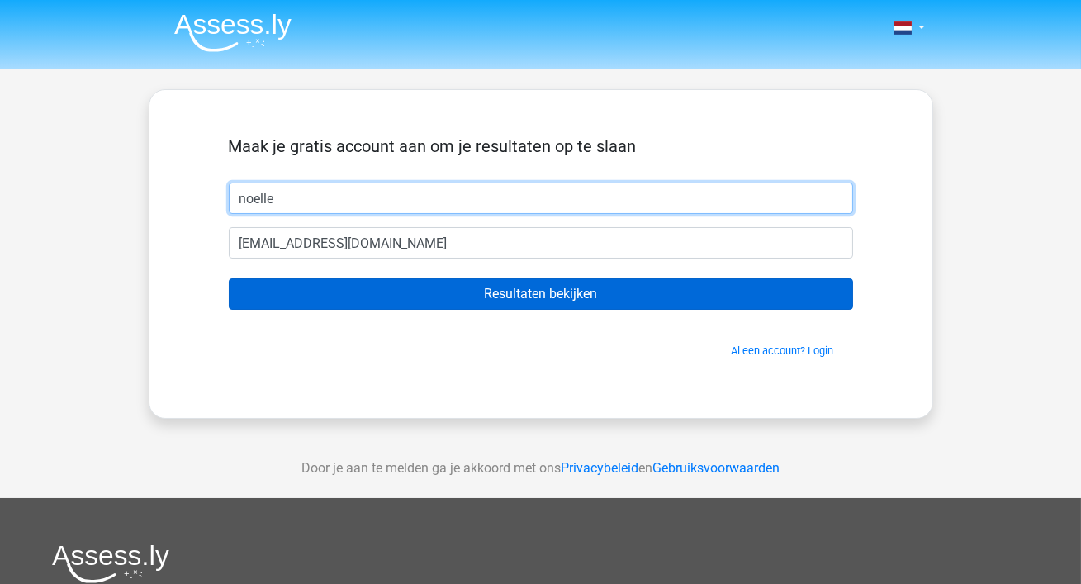
type input "noelle"
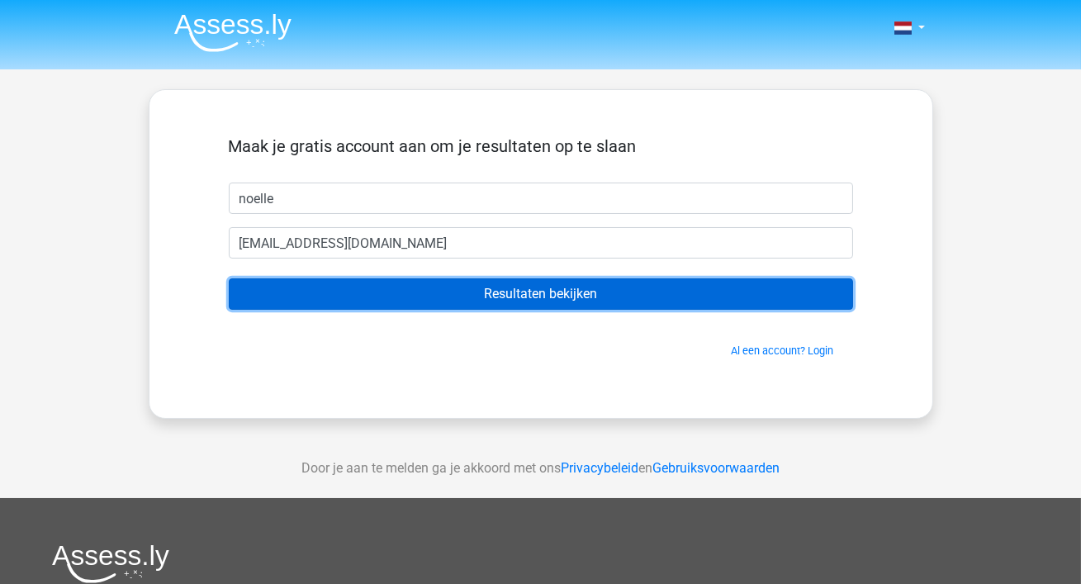
click at [354, 297] on input "Resultaten bekijken" at bounding box center [541, 293] width 625 height 31
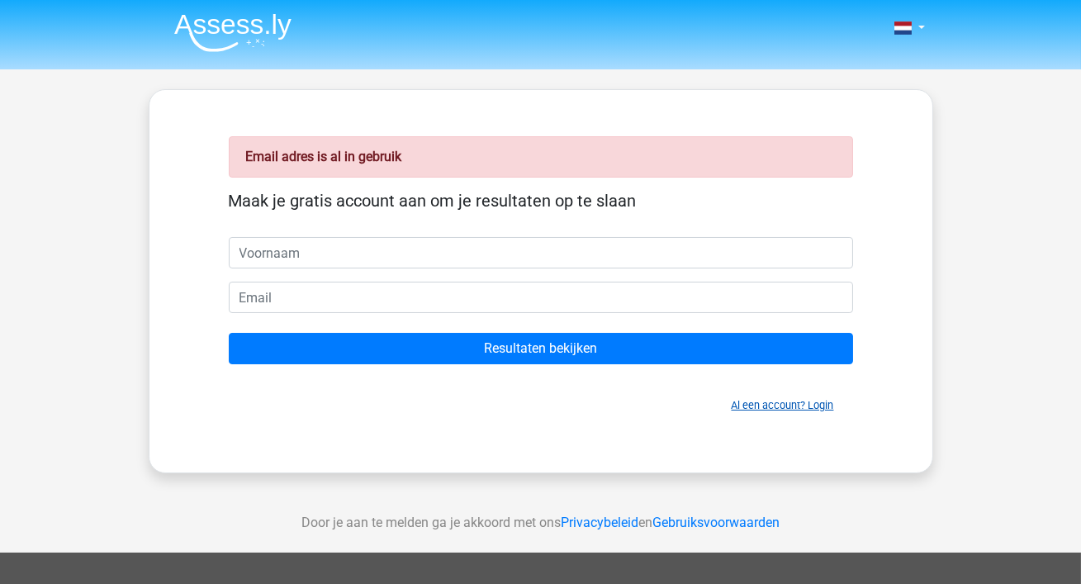
click at [786, 407] on link "Al een account? Login" at bounding box center [783, 405] width 102 height 12
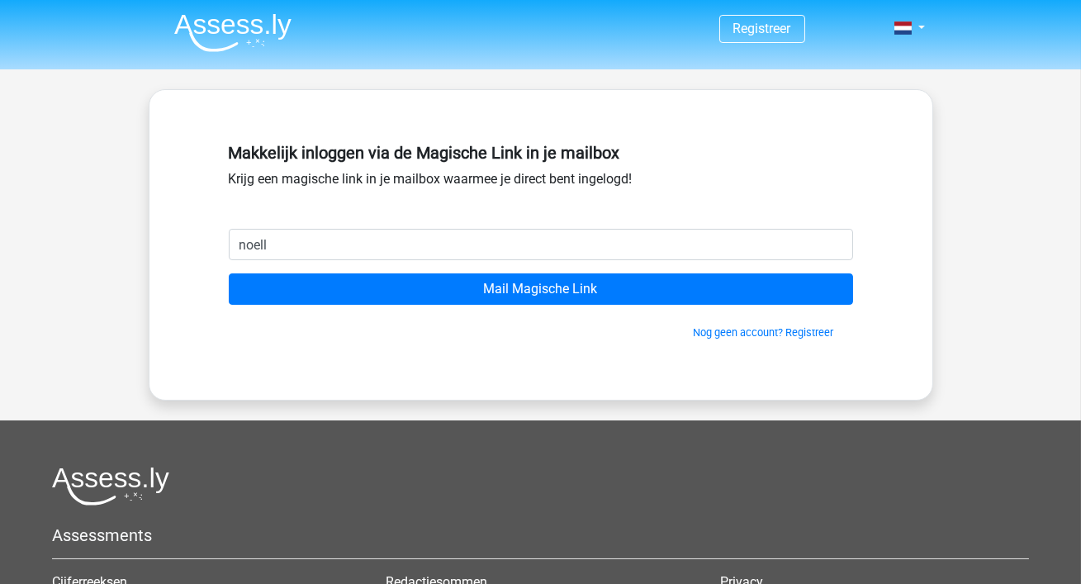
type input "[EMAIL_ADDRESS][DOMAIN_NAME]"
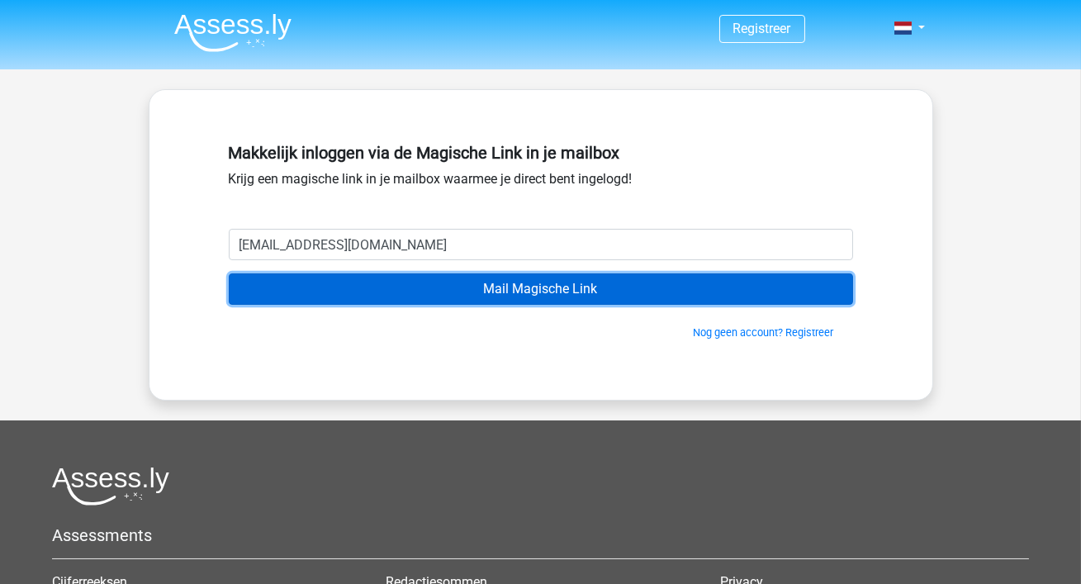
click at [542, 296] on input "Mail Magische Link" at bounding box center [541, 288] width 625 height 31
